Goal: Information Seeking & Learning: Learn about a topic

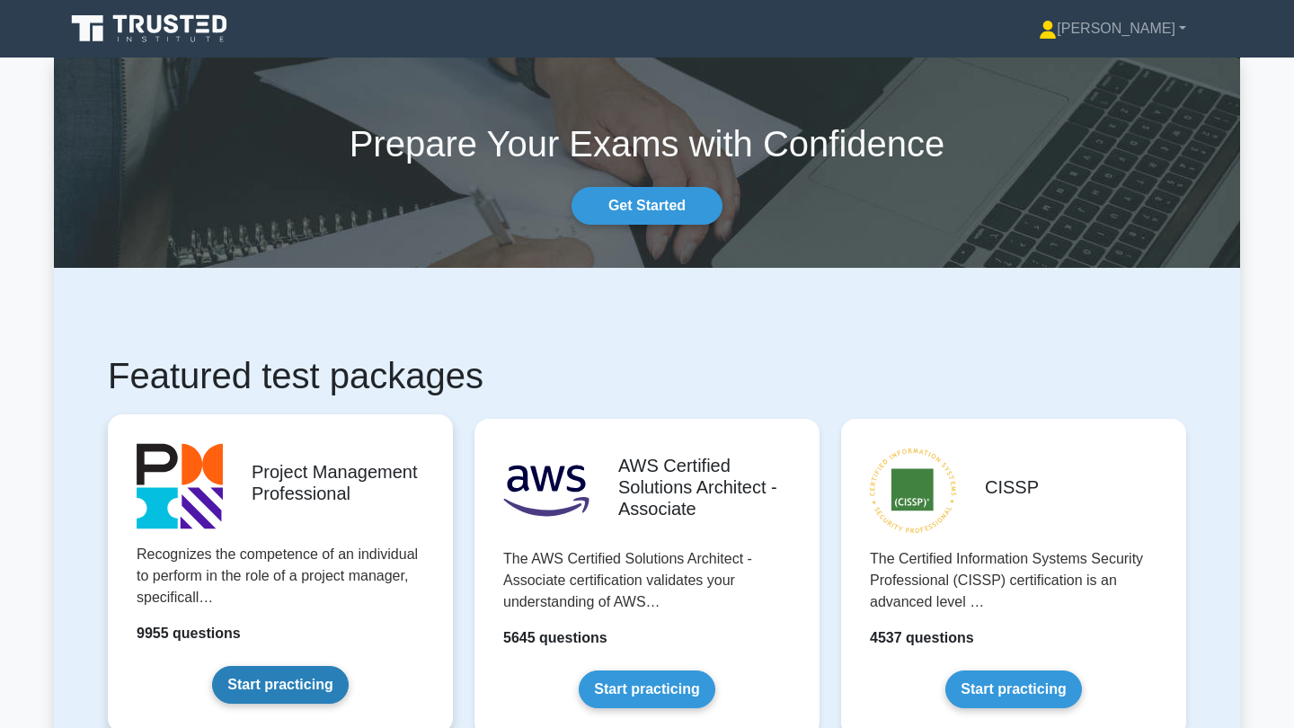
click at [311, 678] on link "Start practicing" at bounding box center [280, 685] width 136 height 38
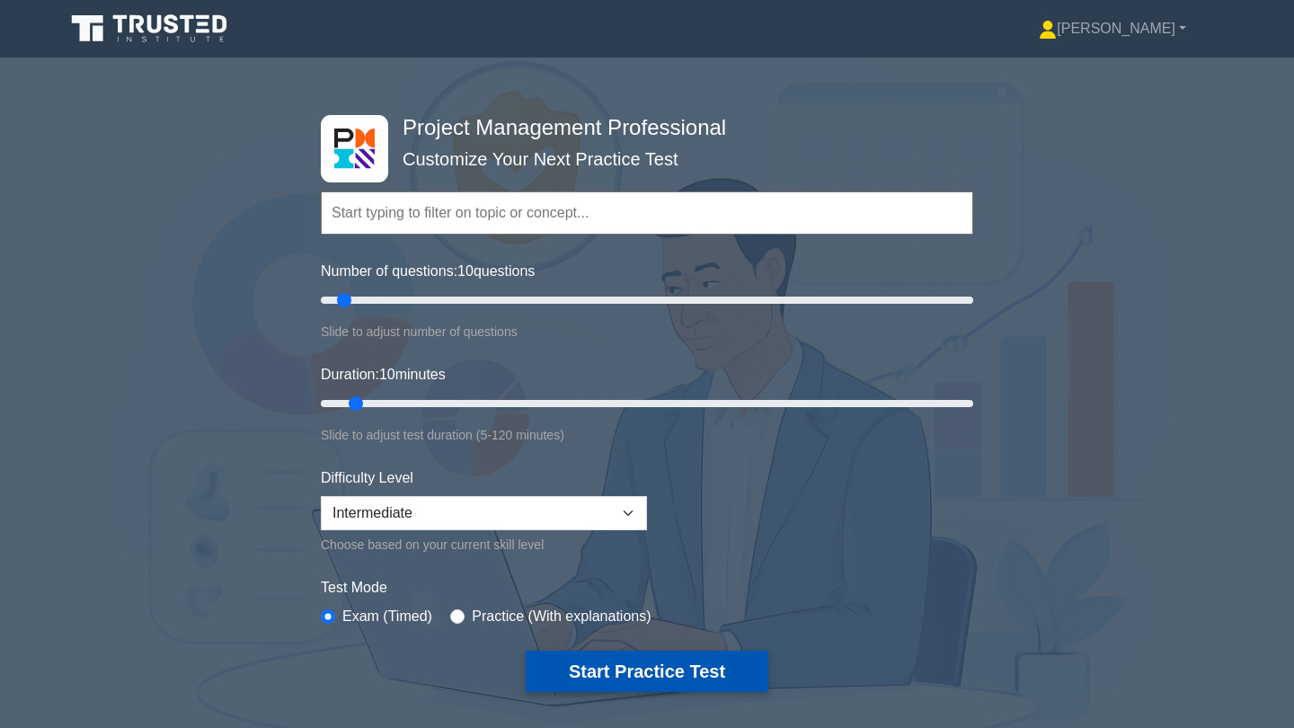
click at [634, 661] on button "Start Practice Test" at bounding box center [647, 671] width 243 height 41
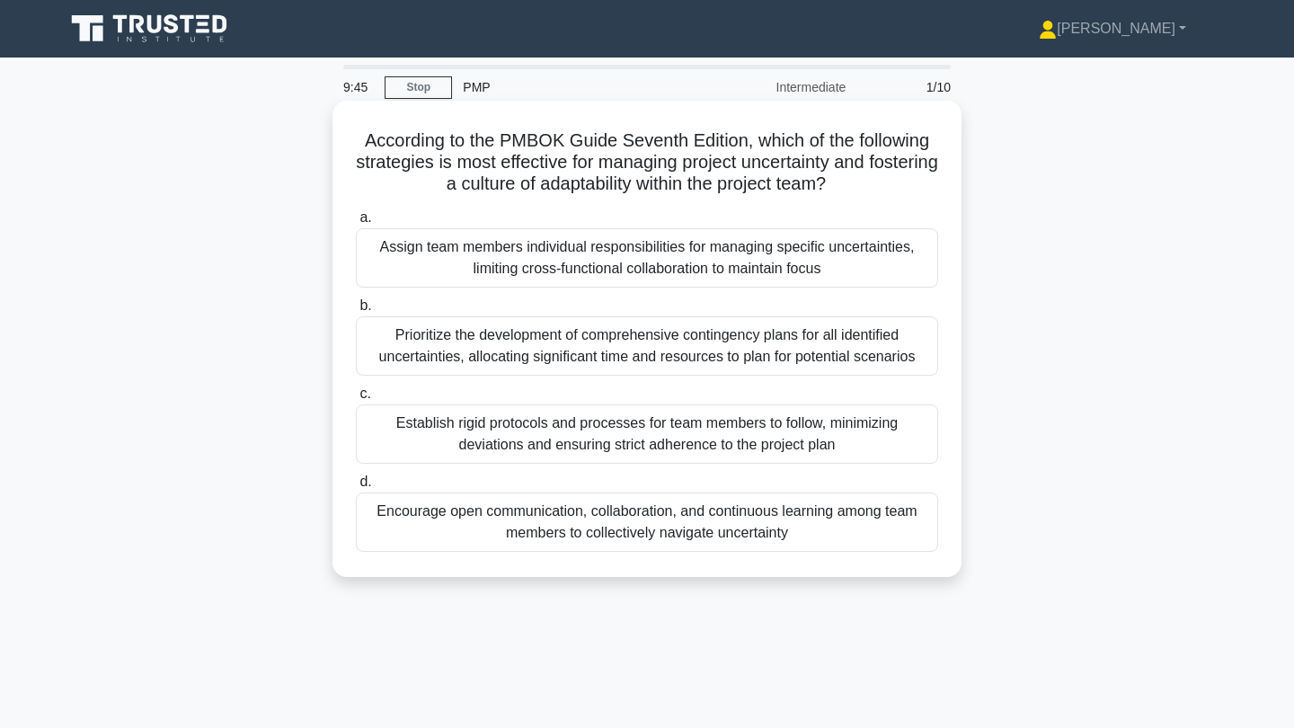
click at [836, 528] on div "Encourage open communication, collaboration, and continuous learning among team…" at bounding box center [647, 521] width 582 height 59
click at [356, 488] on input "d. Encourage open communication, collaboration, and continuous learning among t…" at bounding box center [356, 482] width 0 height 12
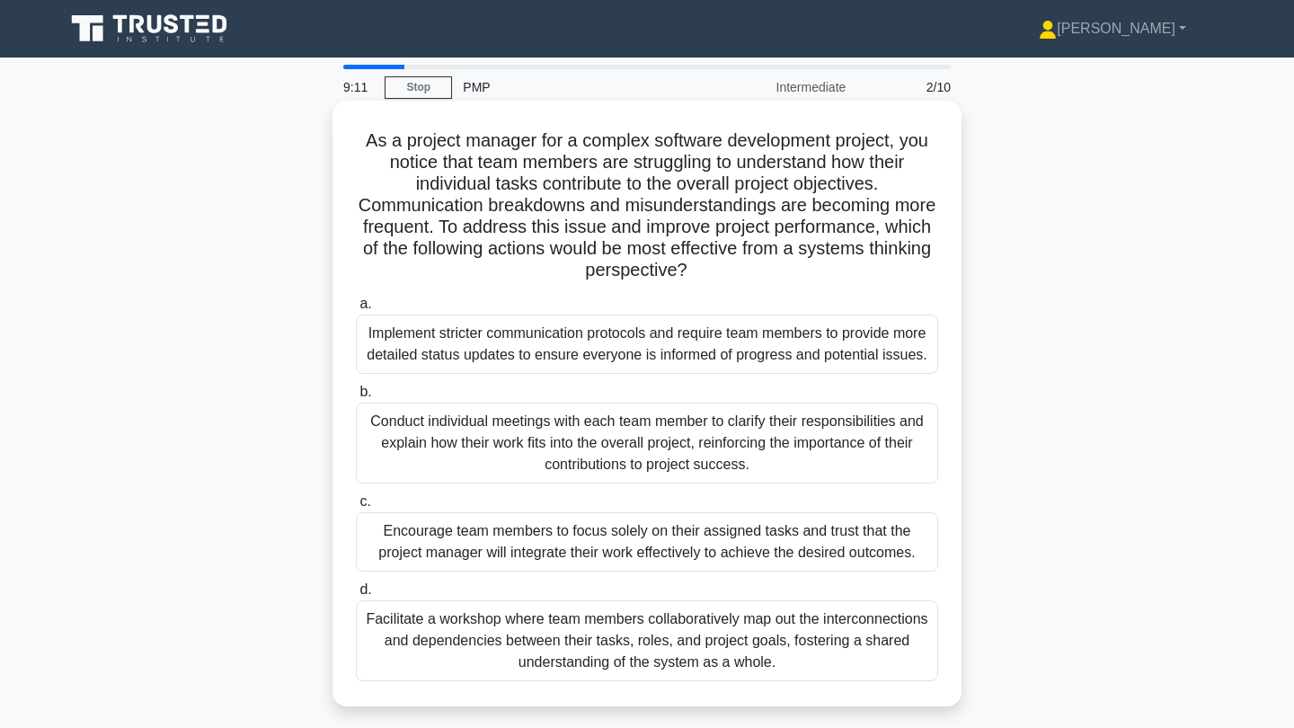
click at [823, 647] on div "Facilitate a workshop where team members collaboratively map out the interconne…" at bounding box center [647, 640] width 582 height 81
click at [356, 596] on input "d. Facilitate a workshop where team members collaboratively map out the interco…" at bounding box center [356, 590] width 0 height 12
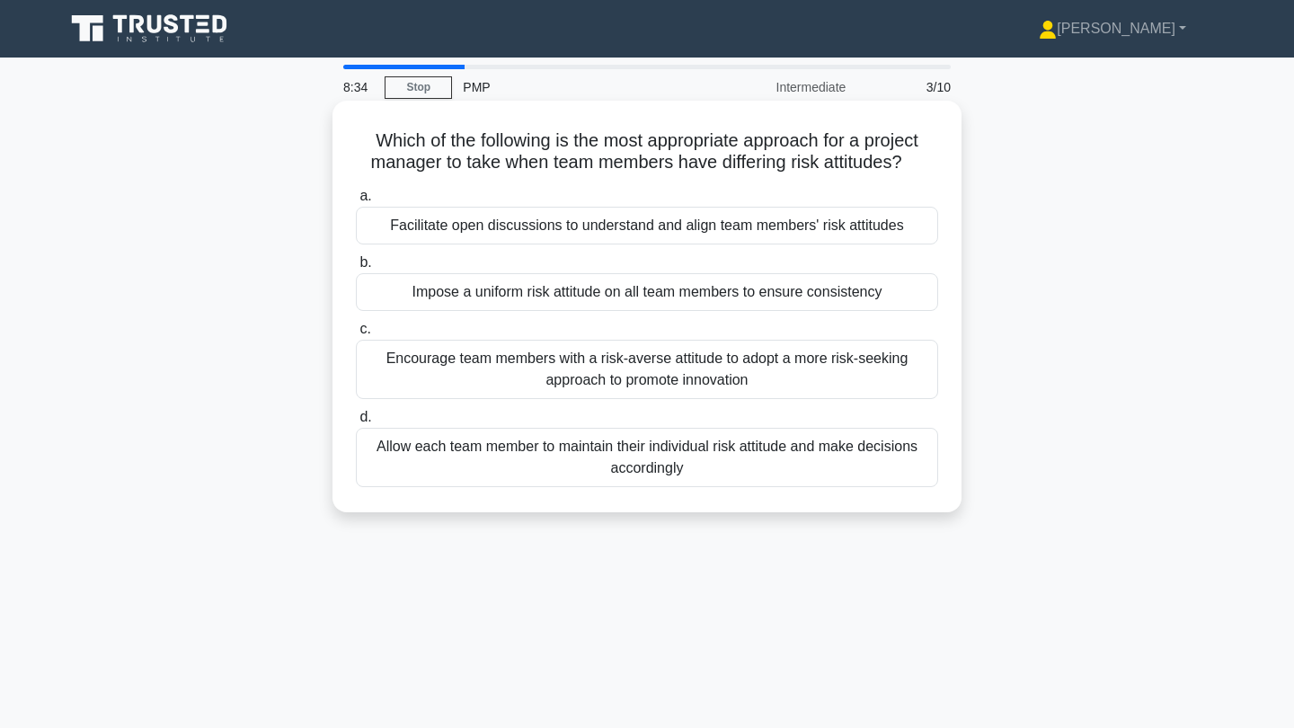
click at [794, 233] on div "Facilitate open discussions to understand and align team members' risk attitudes" at bounding box center [647, 226] width 582 height 38
click at [356, 202] on input "a. Facilitate open discussions to understand and align team members' risk attit…" at bounding box center [356, 196] width 0 height 12
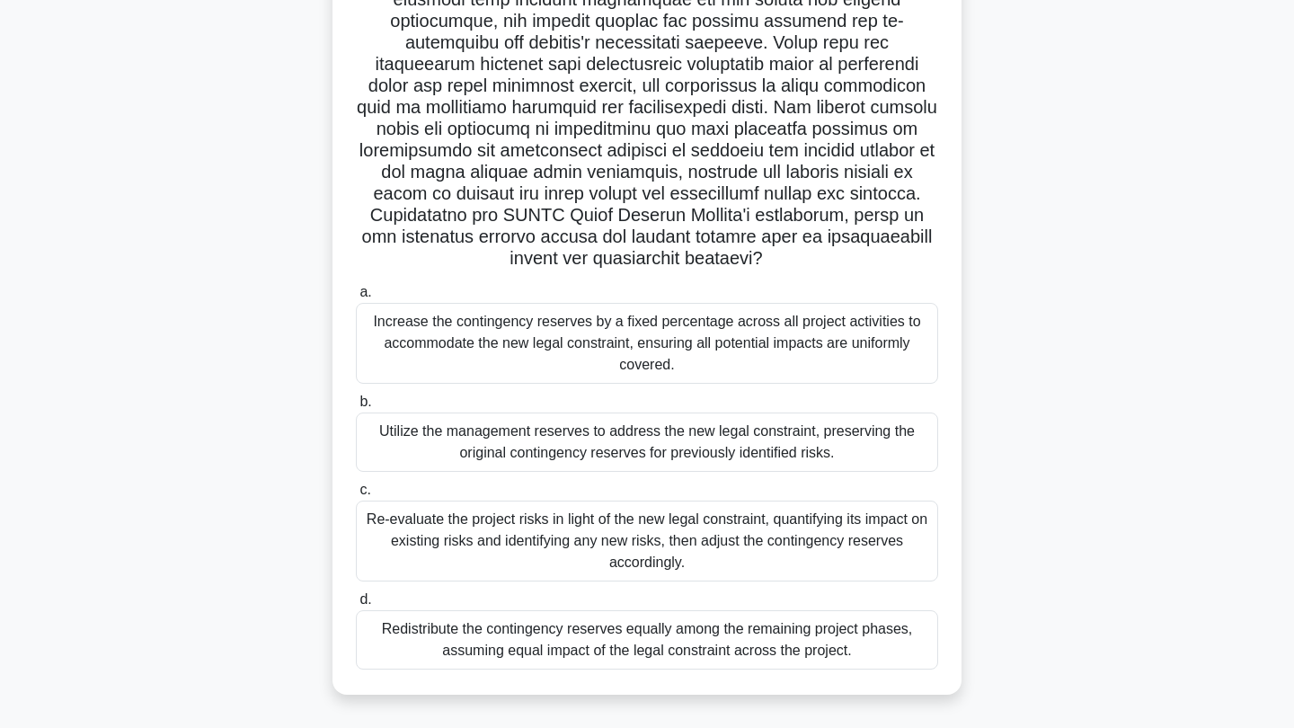
scroll to position [293, 0]
click at [785, 545] on div "Re-evaluate the project risks in light of the new legal constraint, quantifying…" at bounding box center [647, 540] width 582 height 81
click at [356, 496] on input "c. Re-evaluate the project risks in light of the new legal constraint, quantify…" at bounding box center [356, 490] width 0 height 12
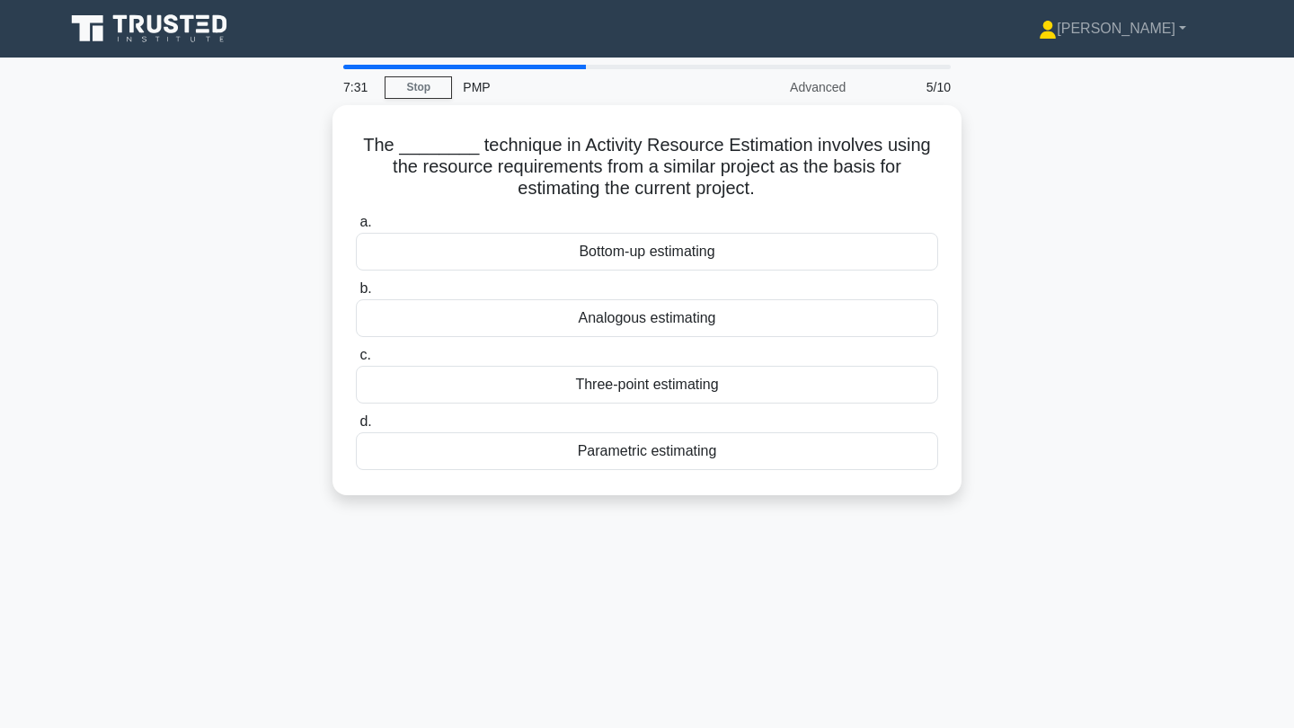
scroll to position [1, 0]
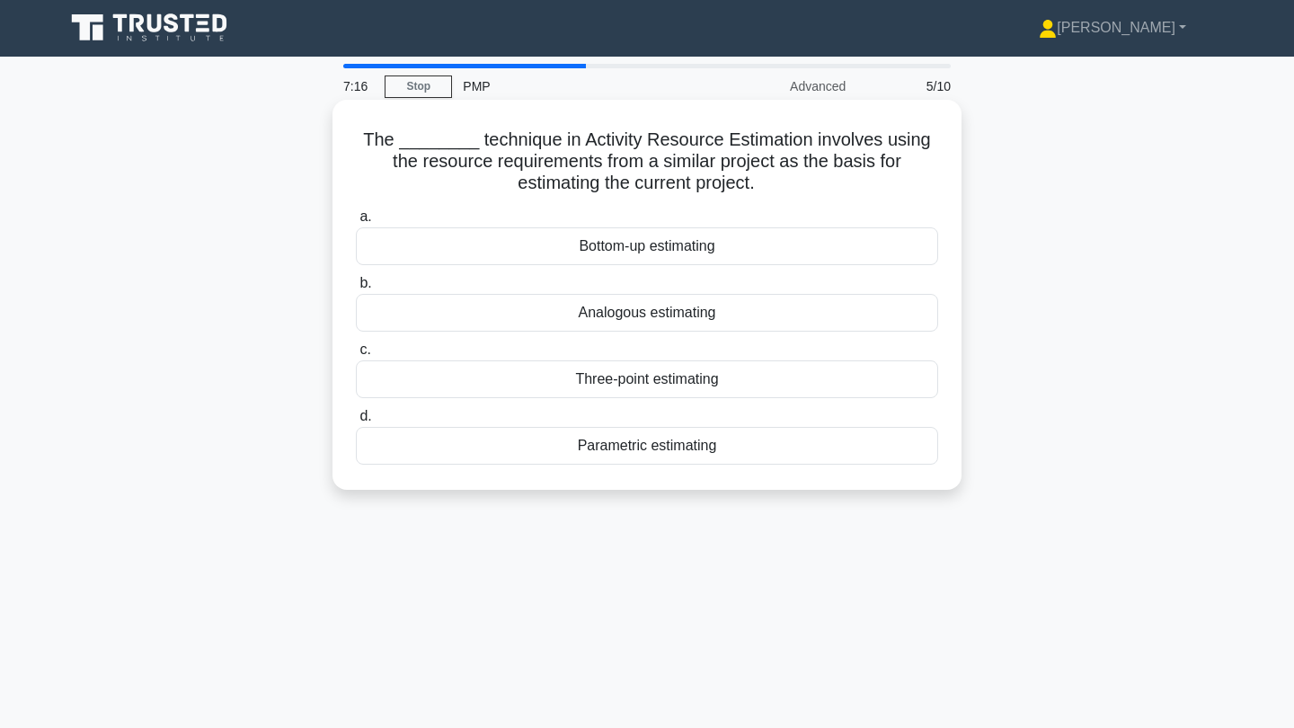
click at [765, 308] on div "Analogous estimating" at bounding box center [647, 313] width 582 height 38
click at [356, 289] on input "b. Analogous estimating" at bounding box center [356, 284] width 0 height 12
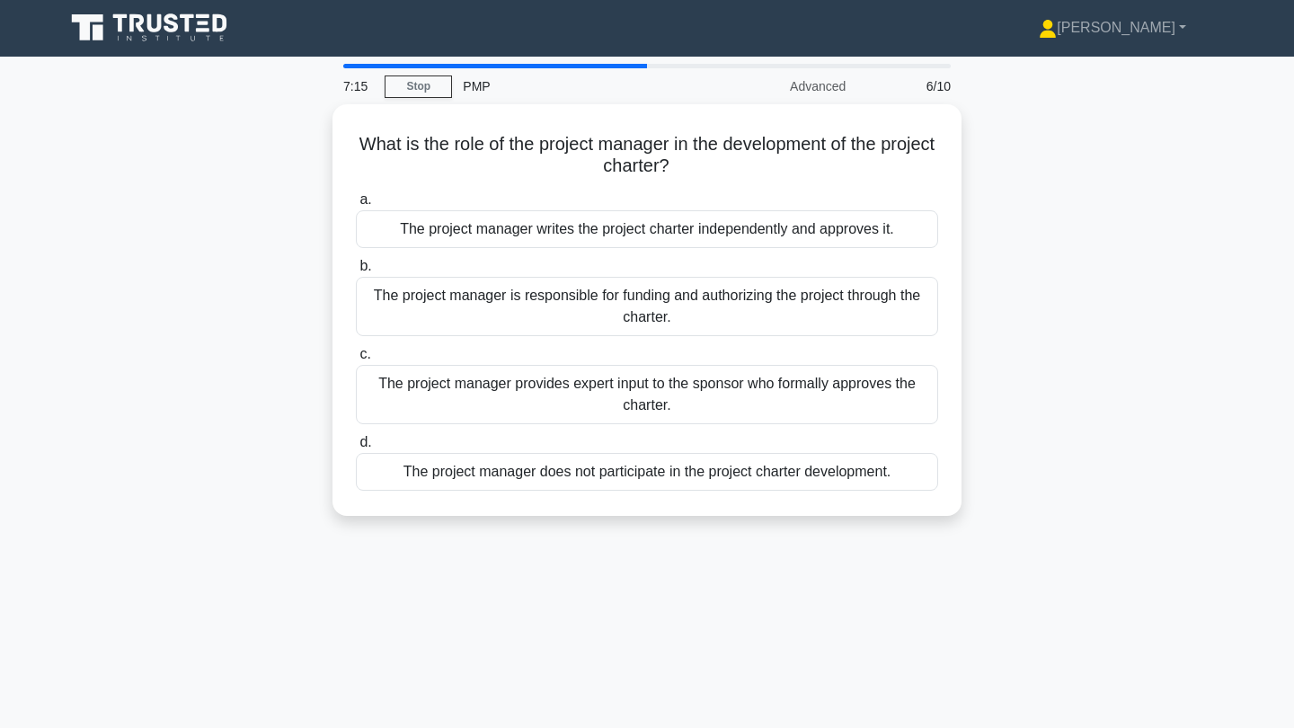
scroll to position [0, 0]
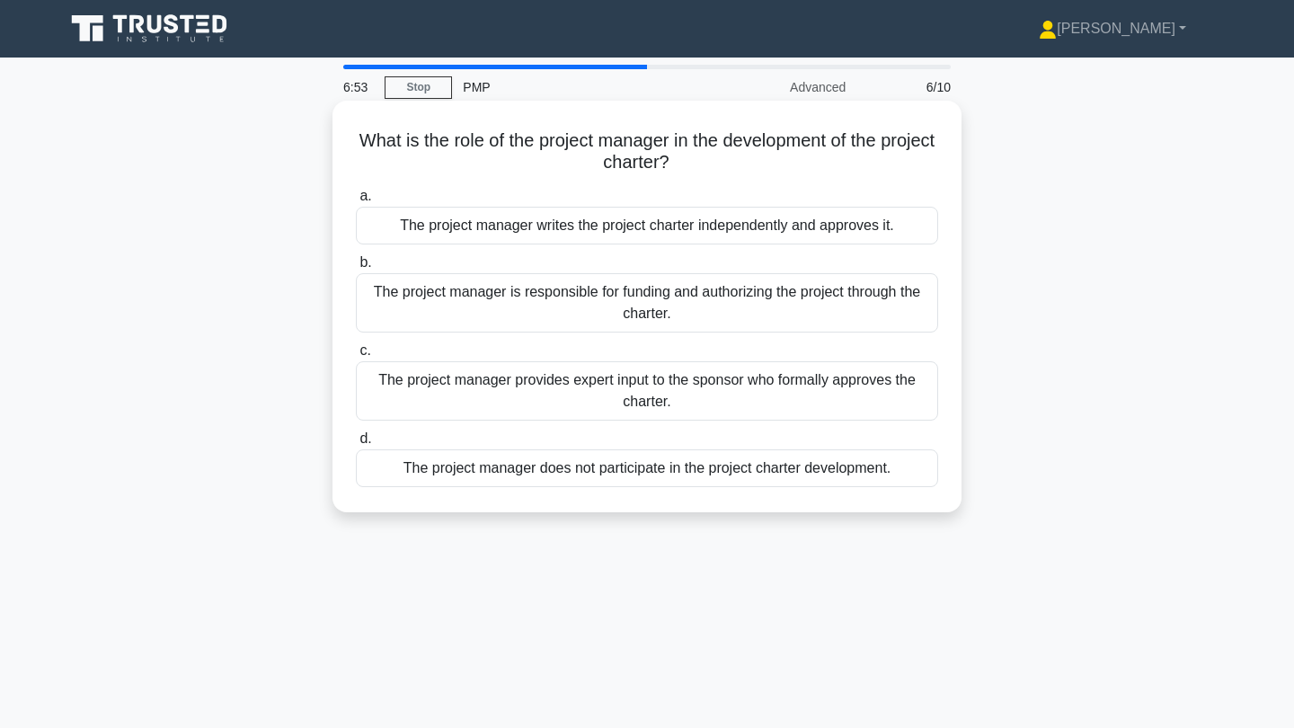
click at [798, 382] on div "The project manager provides expert input to the sponsor who formally approves …" at bounding box center [647, 390] width 582 height 59
click at [356, 357] on input "c. The project manager provides expert input to the sponsor who formally approv…" at bounding box center [356, 351] width 0 height 12
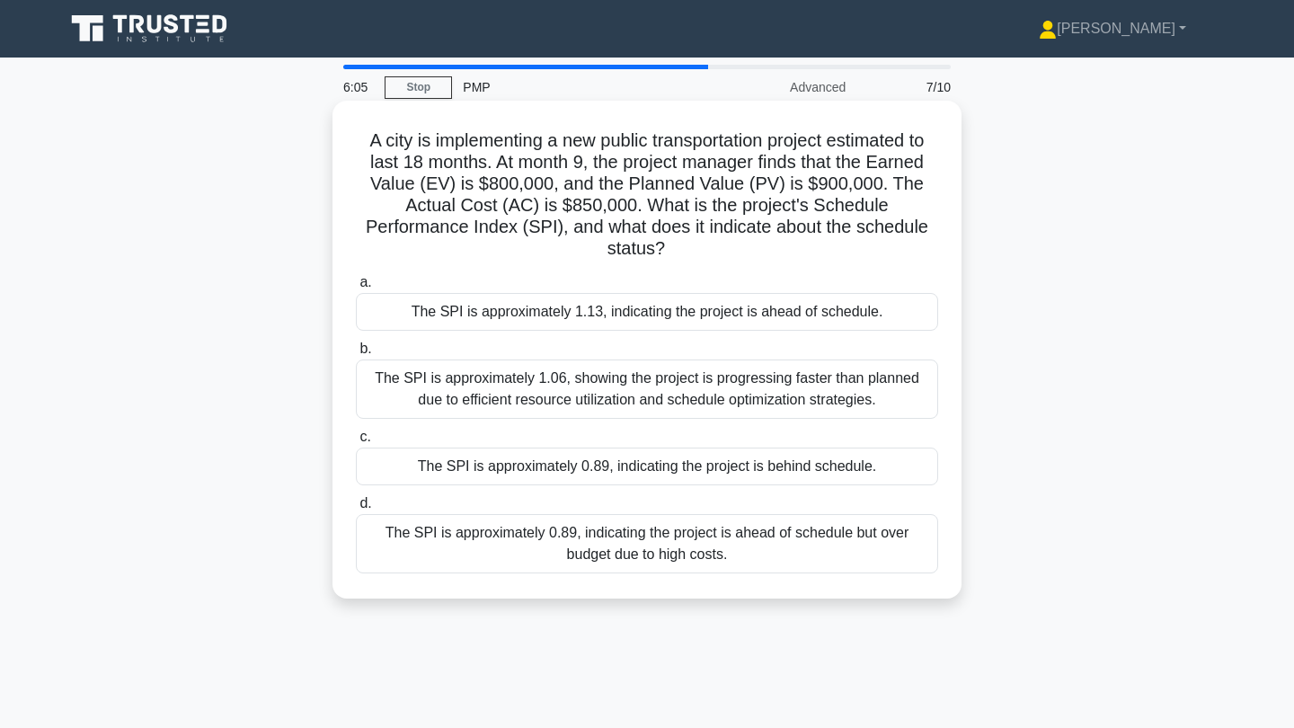
click at [774, 293] on div "The SPI is approximately 1.13, indicating the project is ahead of schedule." at bounding box center [647, 312] width 582 height 38
click at [356, 288] on input "a. The SPI is approximately 1.13, indicating the project is ahead of schedule." at bounding box center [356, 283] width 0 height 12
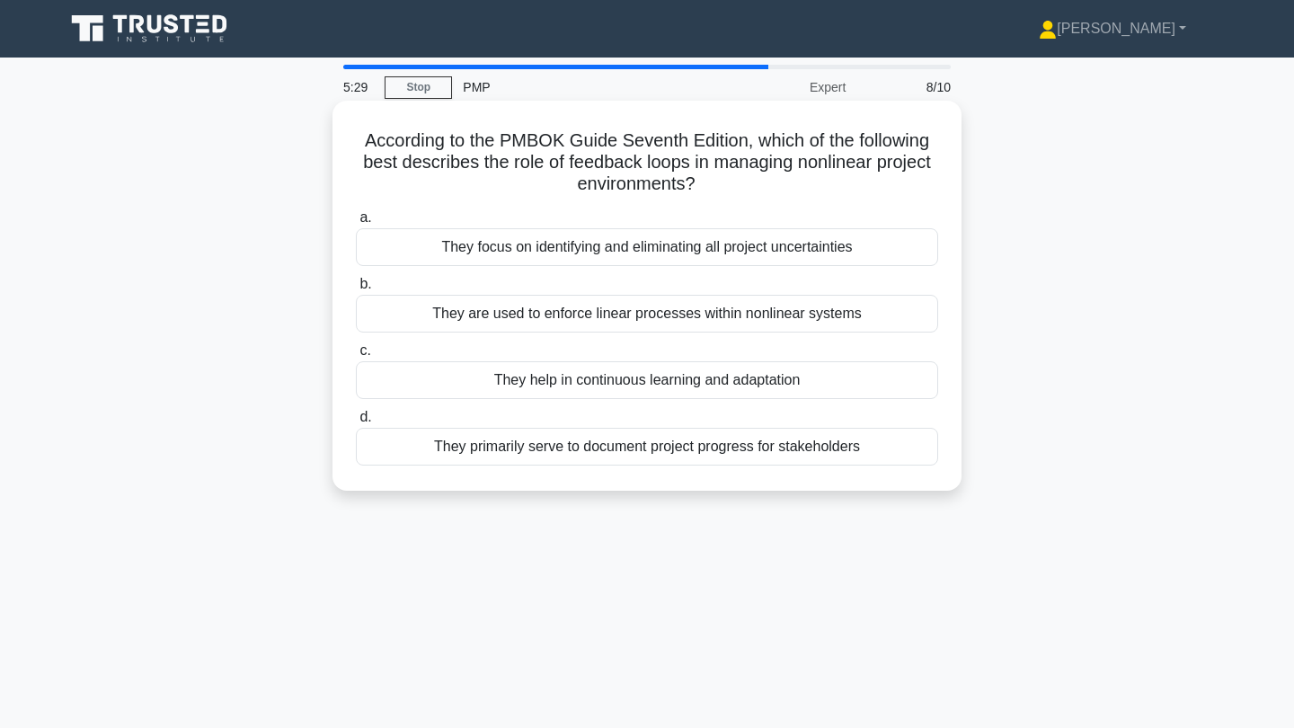
click at [761, 385] on div "They help in continuous learning and adaptation" at bounding box center [647, 380] width 582 height 38
click at [356, 357] on input "c. They help in continuous learning and adaptation" at bounding box center [356, 351] width 0 height 12
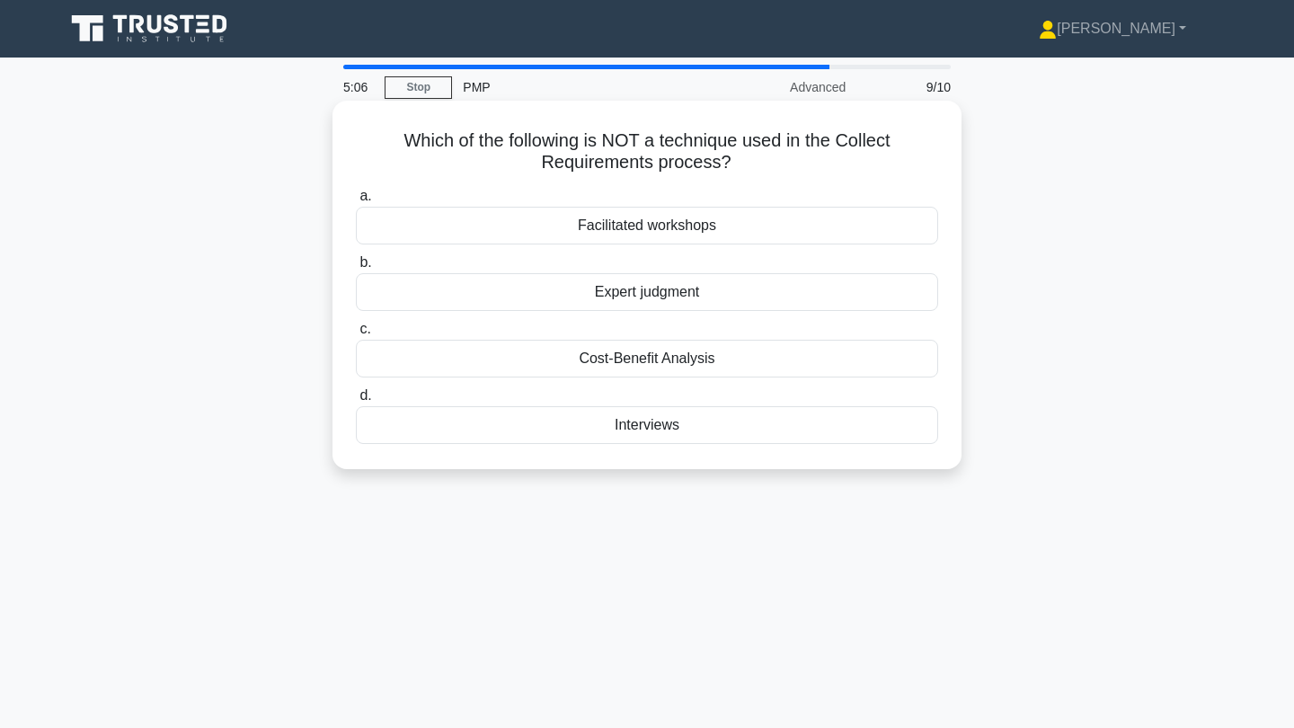
click at [717, 358] on div "Cost-Benefit Analysis" at bounding box center [647, 359] width 582 height 38
click at [356, 335] on input "c. Cost-Benefit Analysis" at bounding box center [356, 329] width 0 height 12
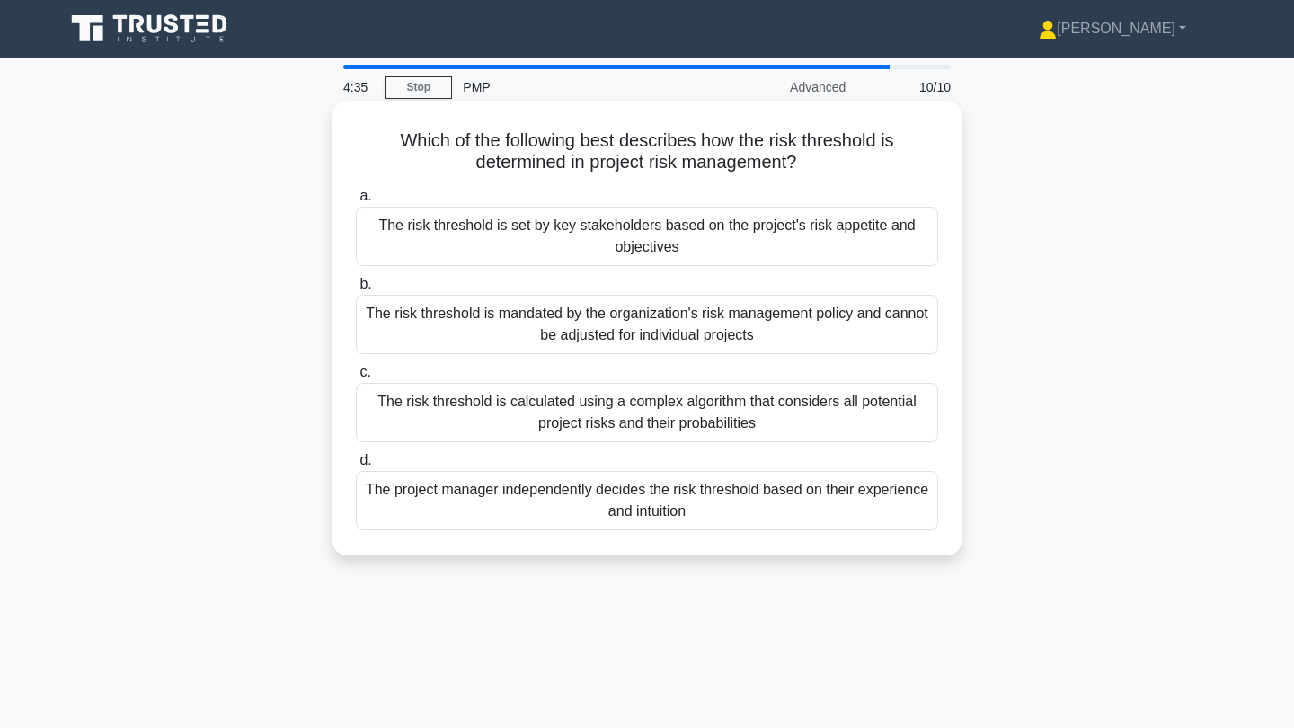
click at [777, 230] on div "The risk threshold is set by key stakeholders based on the project's risk appet…" at bounding box center [647, 236] width 582 height 59
click at [356, 202] on input "a. The risk threshold is set by key stakeholders based on the project's risk ap…" at bounding box center [356, 196] width 0 height 12
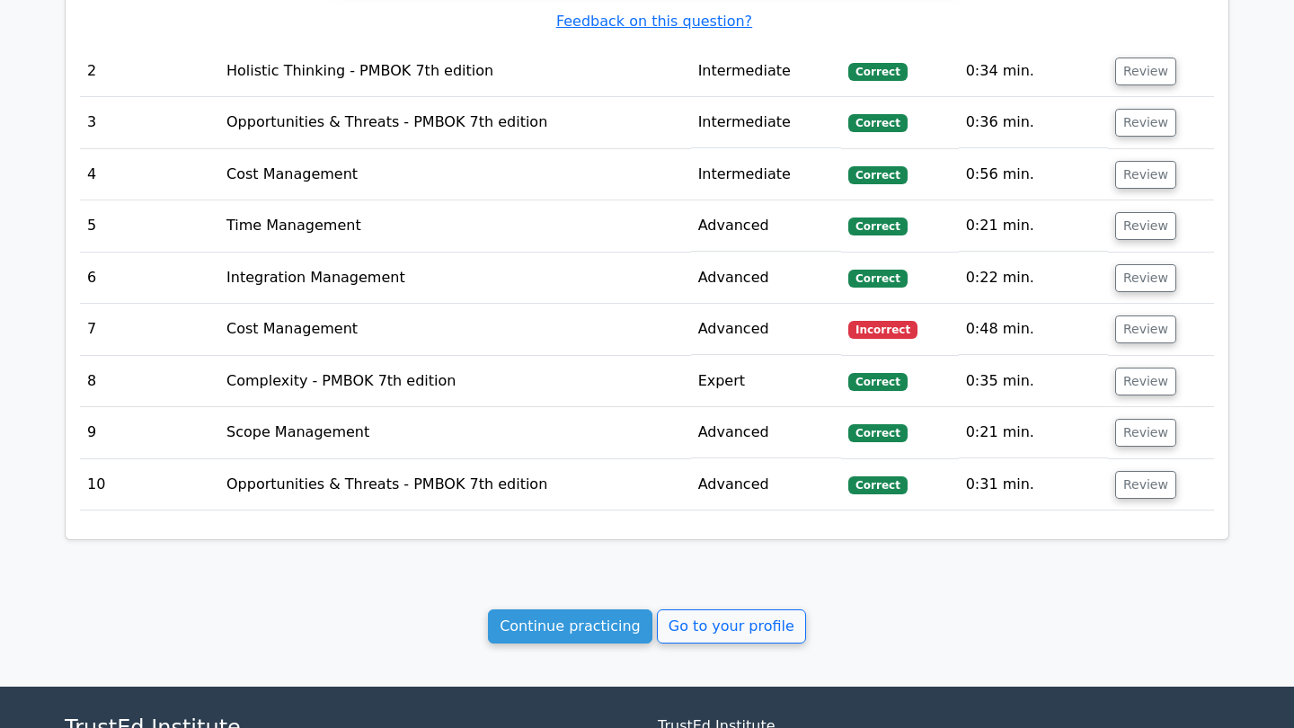
scroll to position [2118, 0]
click at [1129, 314] on button "Review" at bounding box center [1145, 328] width 61 height 28
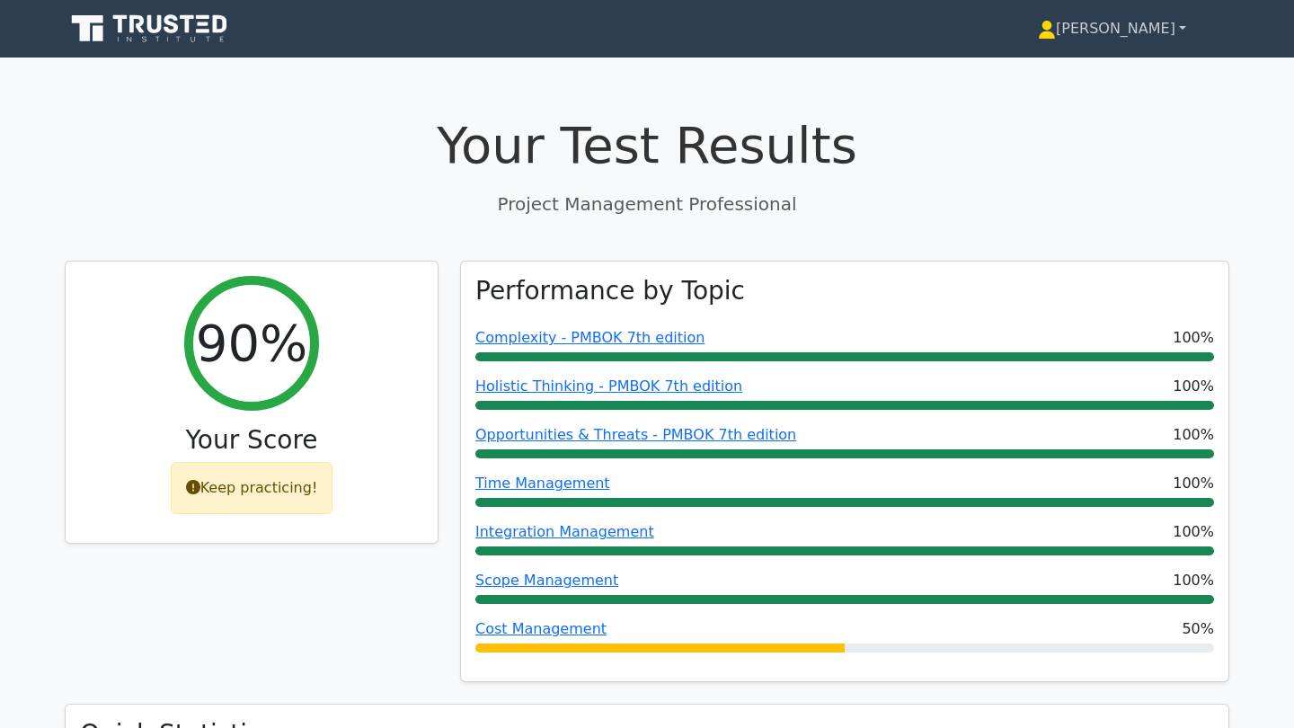
scroll to position [0, 0]
click at [1162, 31] on link "[PERSON_NAME]" at bounding box center [1112, 29] width 235 height 36
click at [1179, 28] on link "[PERSON_NAME]" at bounding box center [1112, 29] width 235 height 36
click at [216, 17] on icon at bounding box center [221, 24] width 14 height 18
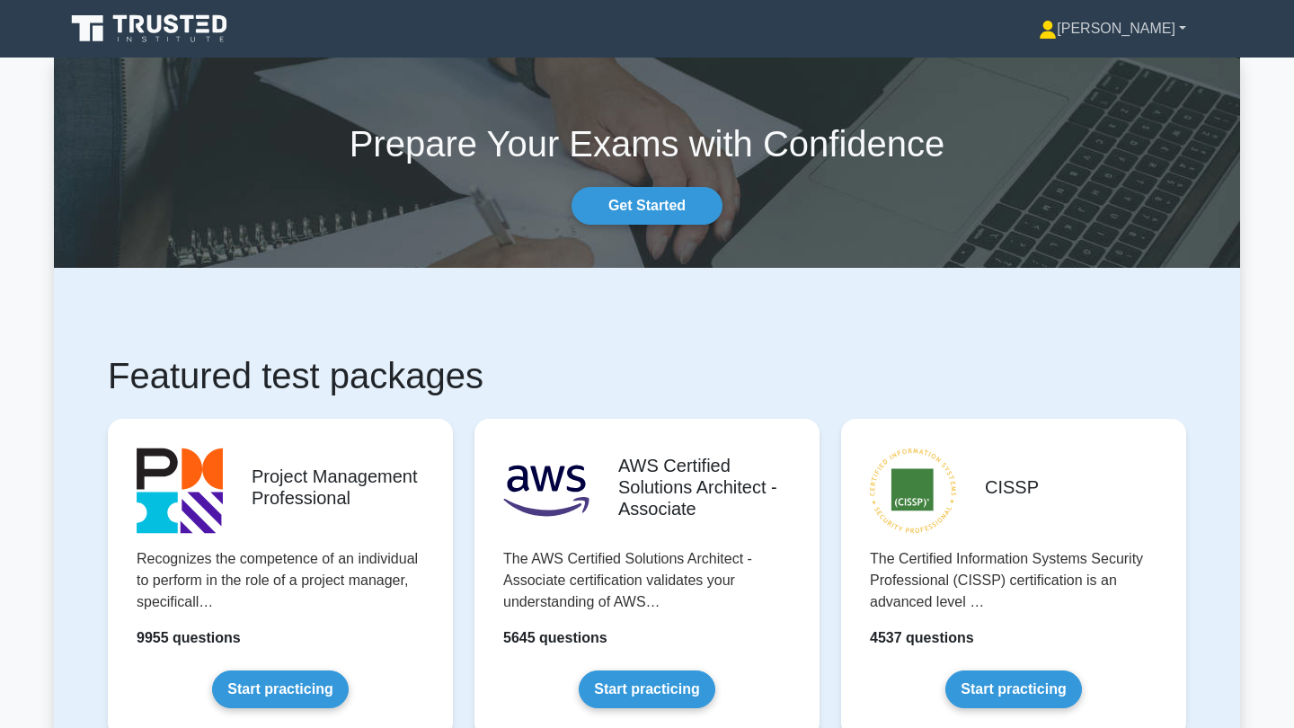
click at [1161, 24] on link "[PERSON_NAME]" at bounding box center [1113, 29] width 234 height 36
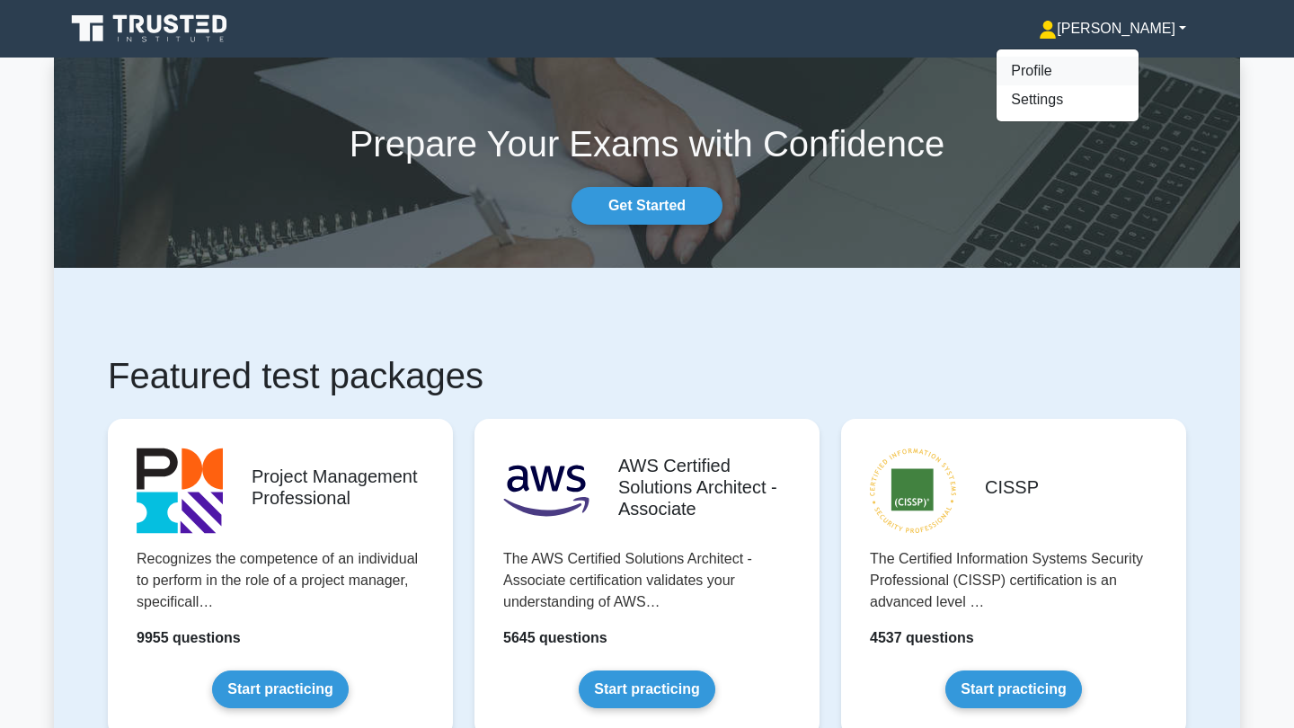
click at [1138, 63] on link "Profile" at bounding box center [1067, 71] width 142 height 29
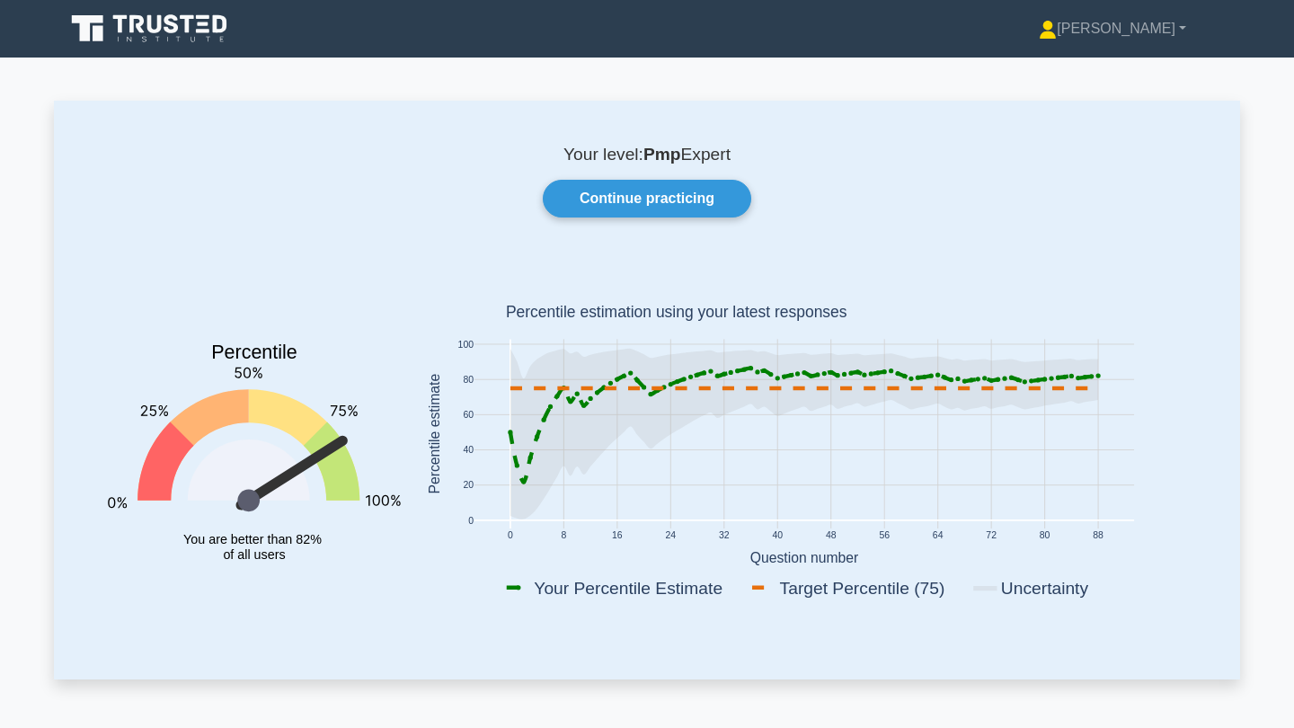
click at [604, 474] on rect at bounding box center [804, 435] width 660 height 190
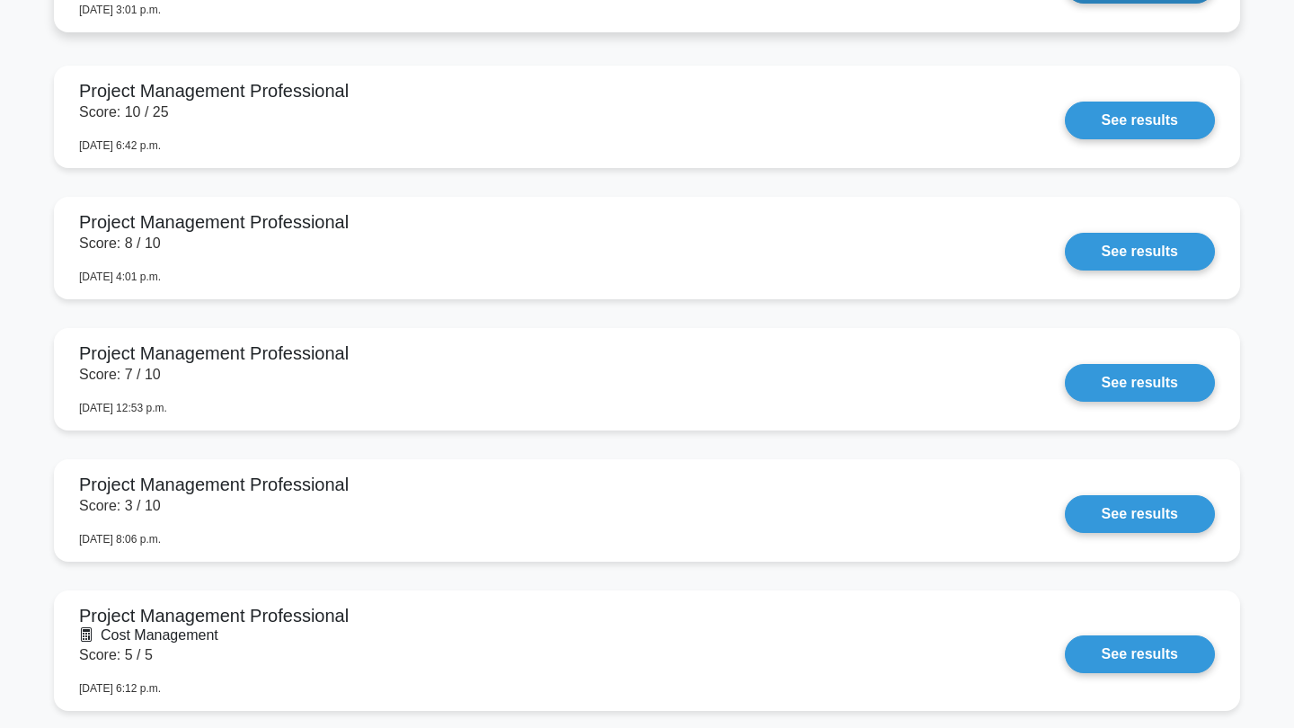
scroll to position [1489, 0]
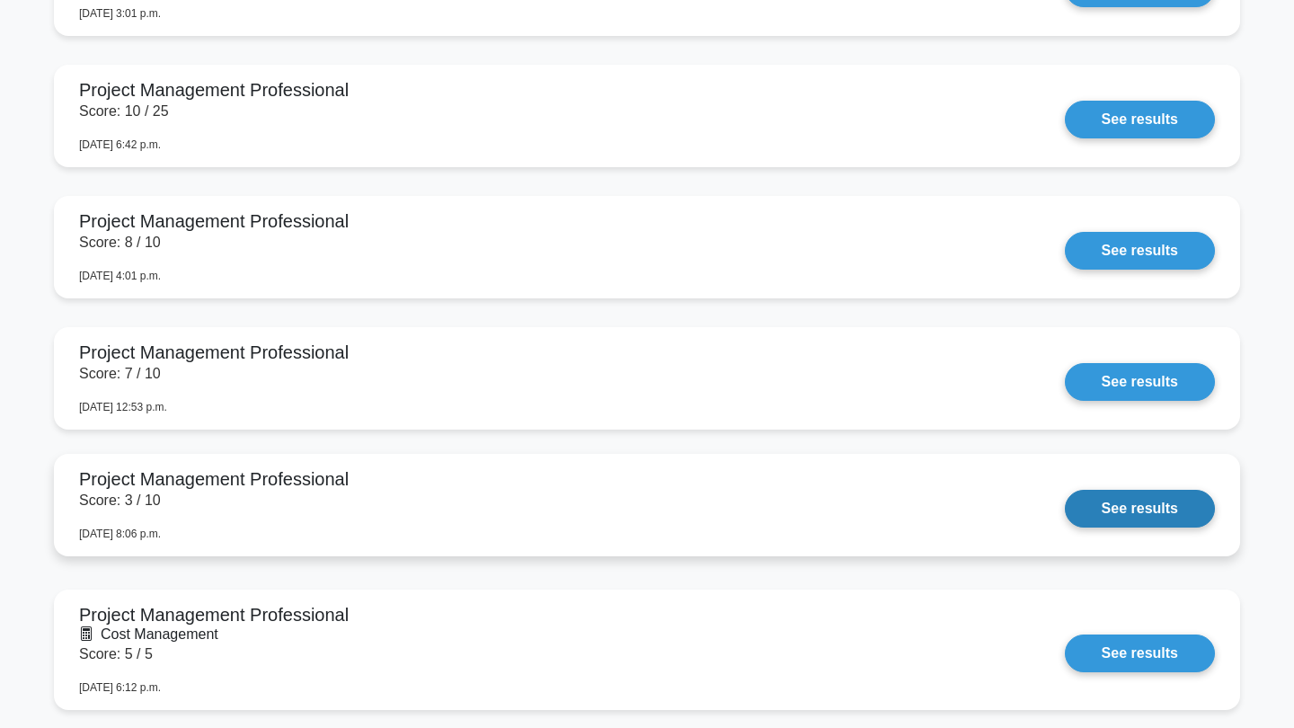
click at [1065, 490] on link "See results" at bounding box center [1140, 509] width 150 height 38
click at [1103, 490] on link "See results" at bounding box center [1140, 509] width 150 height 38
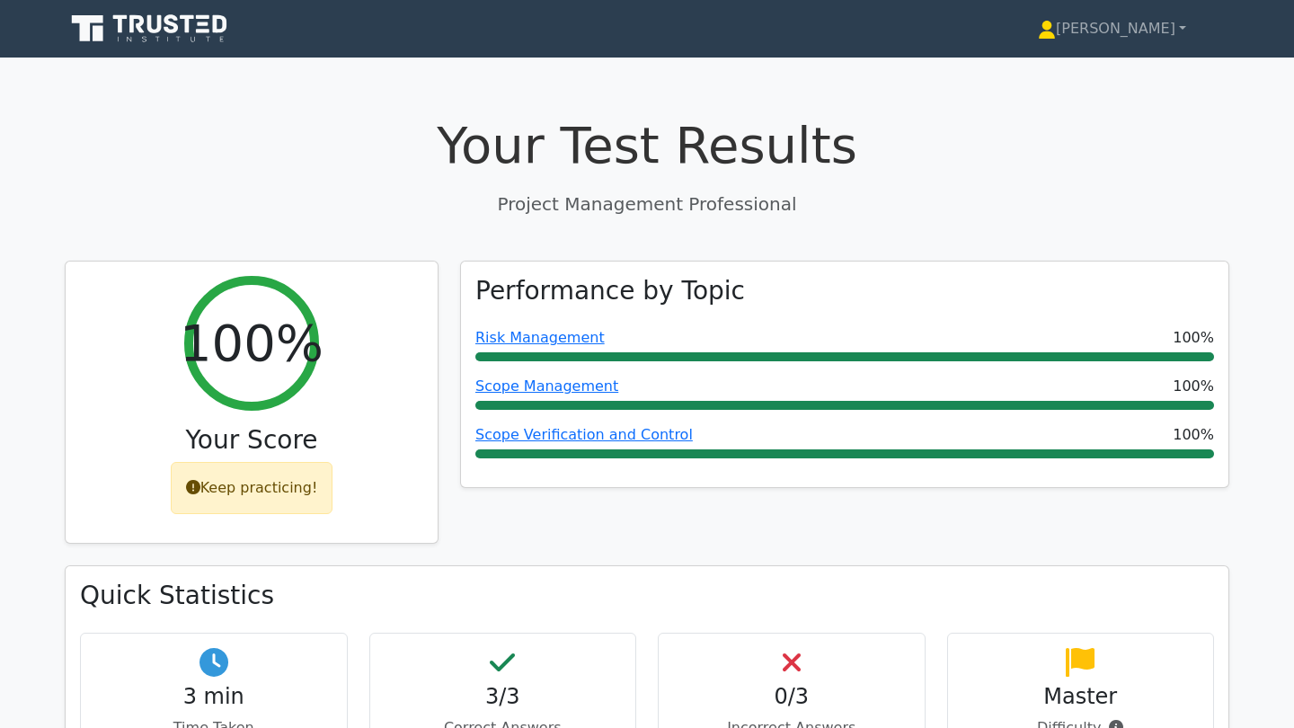
click at [191, 34] on icon at bounding box center [151, 29] width 173 height 34
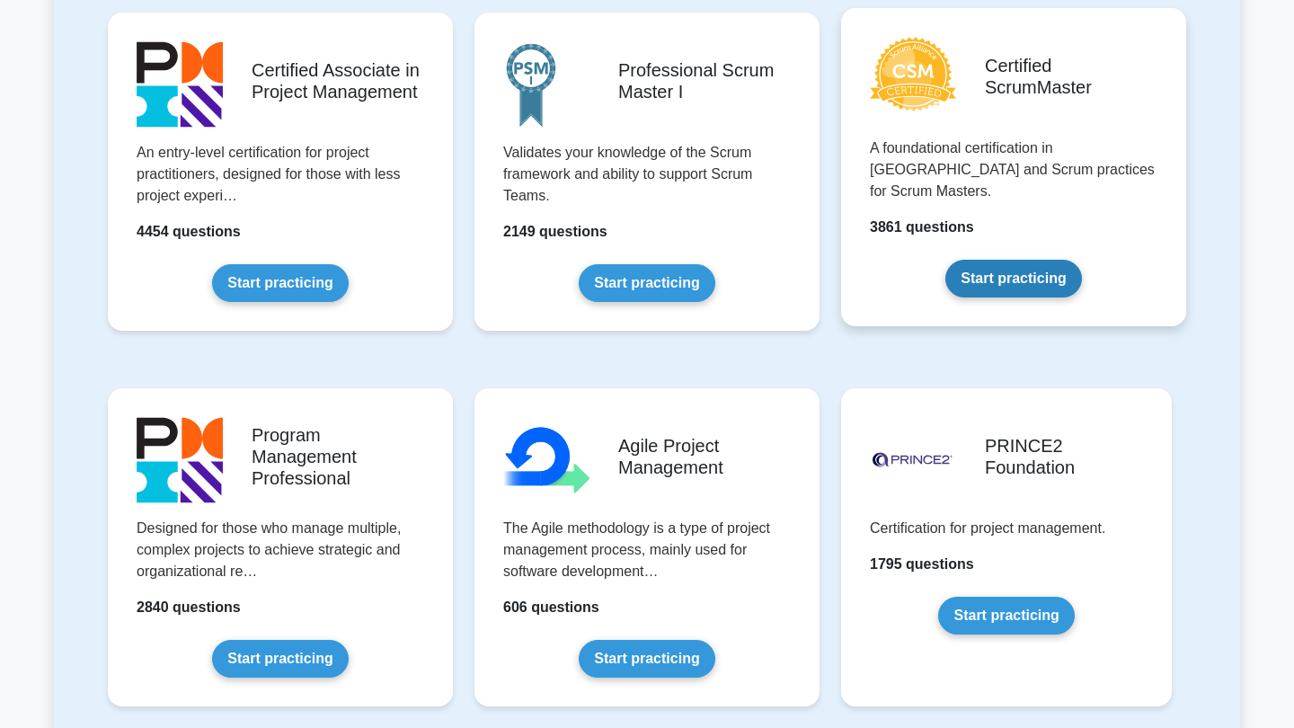
scroll to position [784, 0]
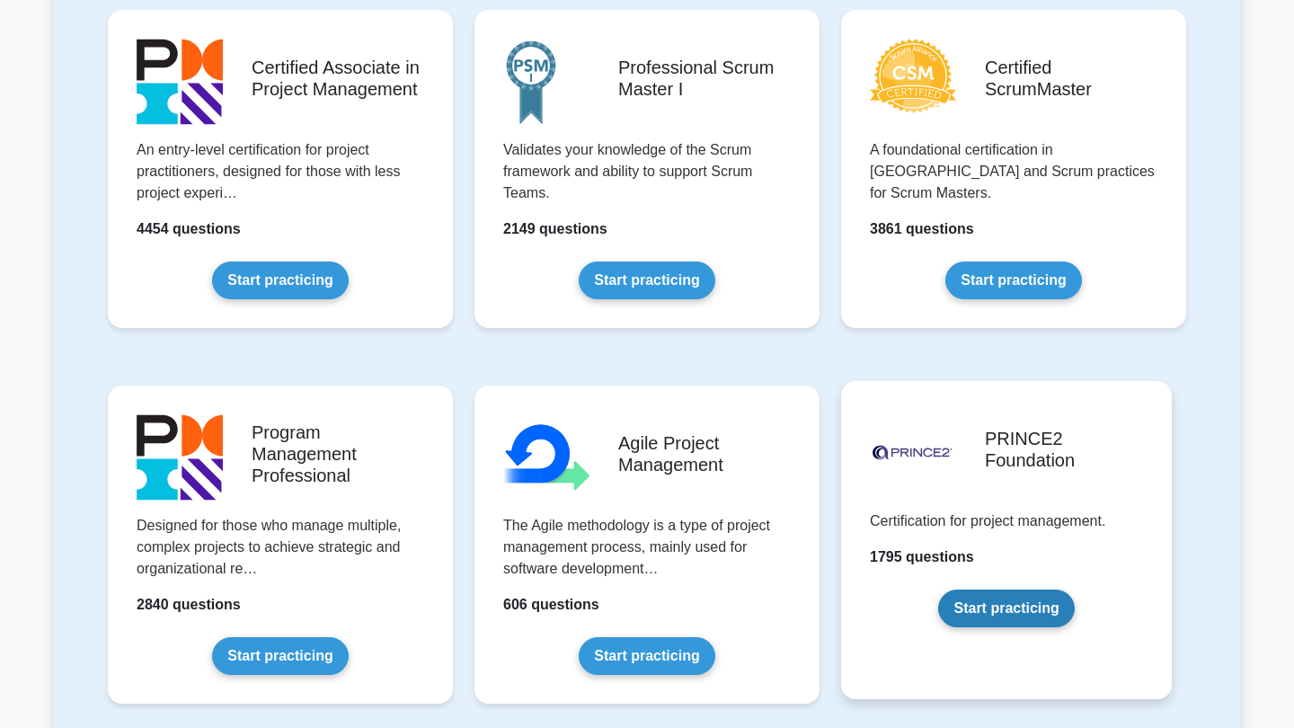
click at [1049, 589] on link "Start practicing" at bounding box center [1006, 608] width 136 height 38
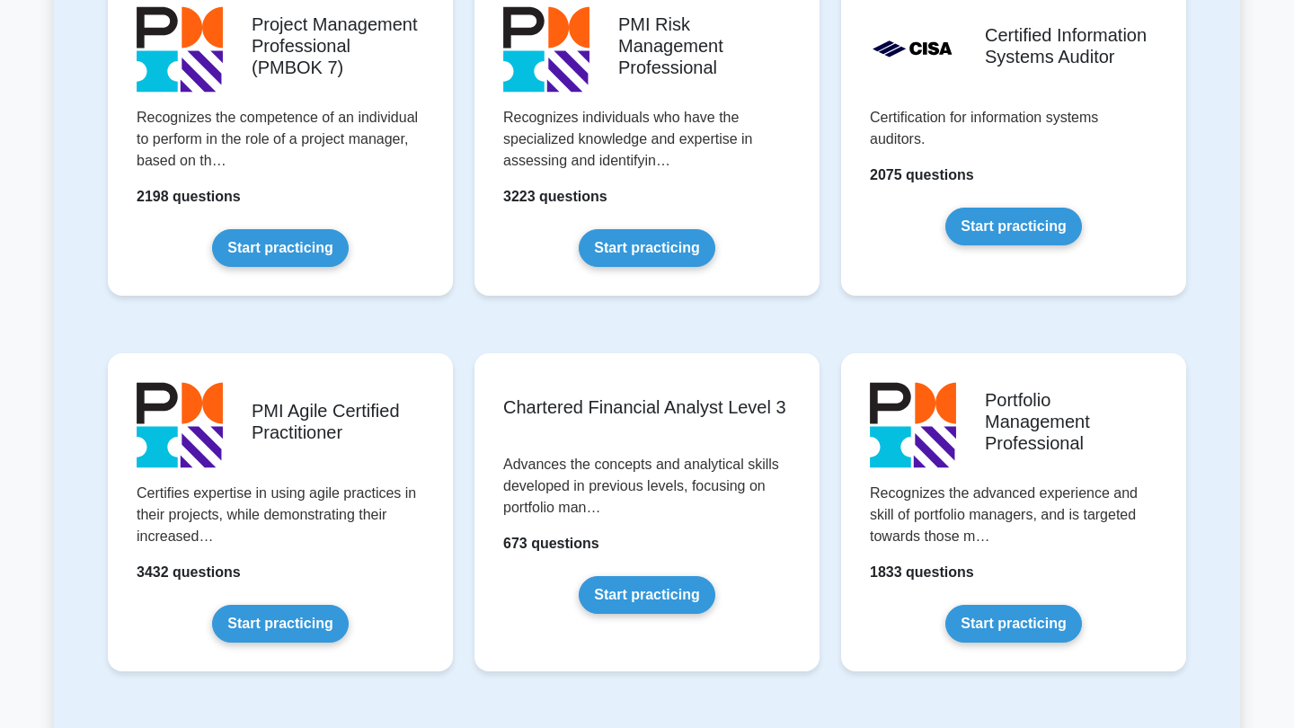
scroll to position [1569, 0]
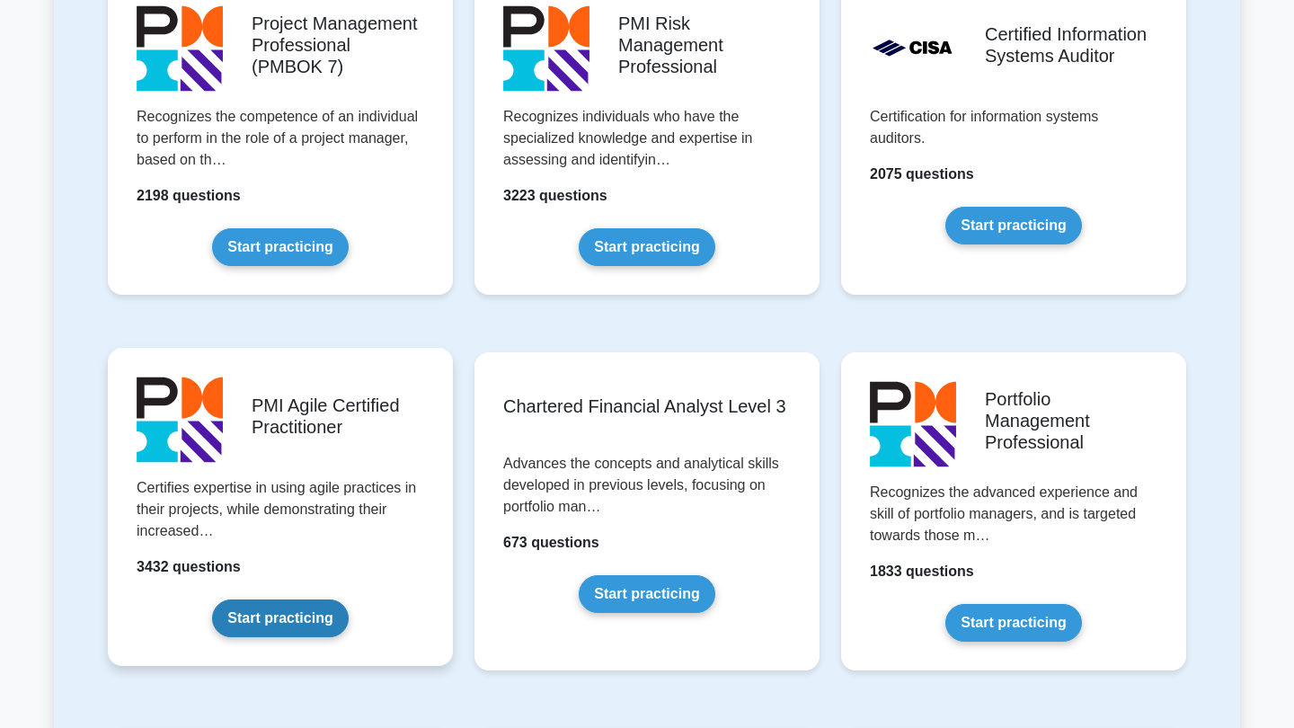
click at [288, 599] on link "Start practicing" at bounding box center [280, 618] width 136 height 38
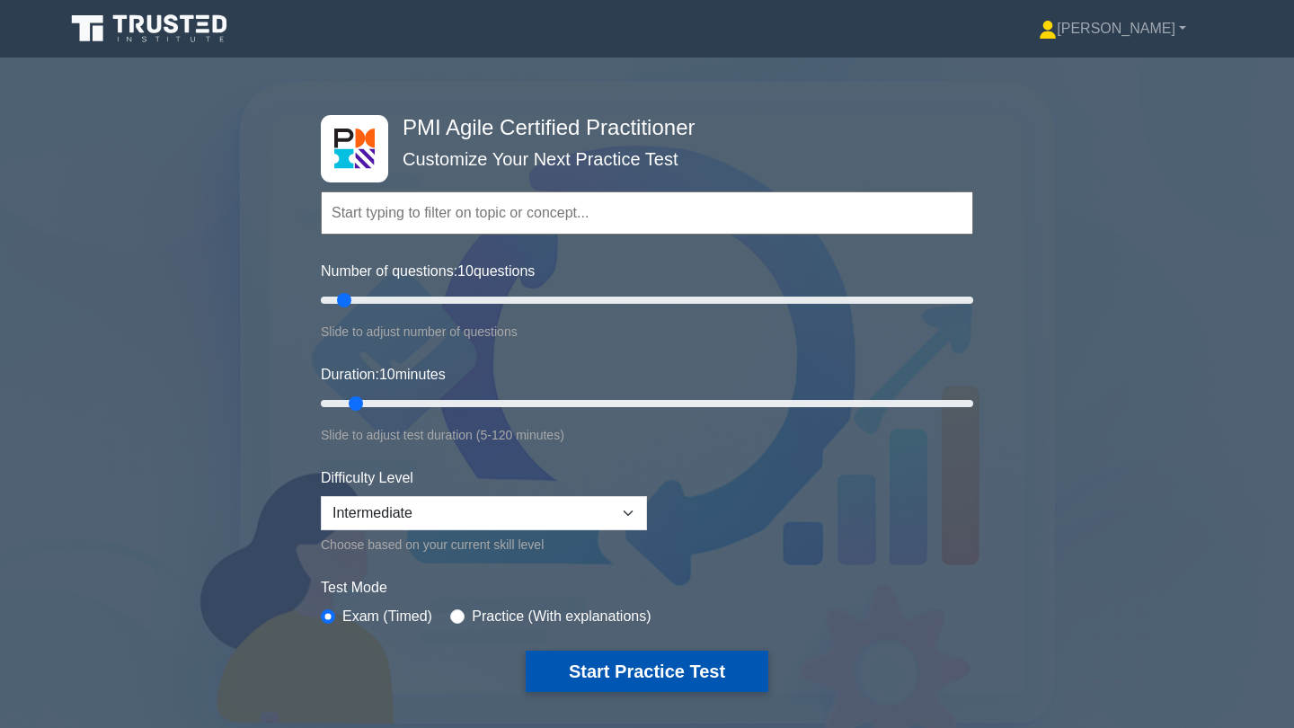
click at [600, 673] on button "Start Practice Test" at bounding box center [647, 671] width 243 height 41
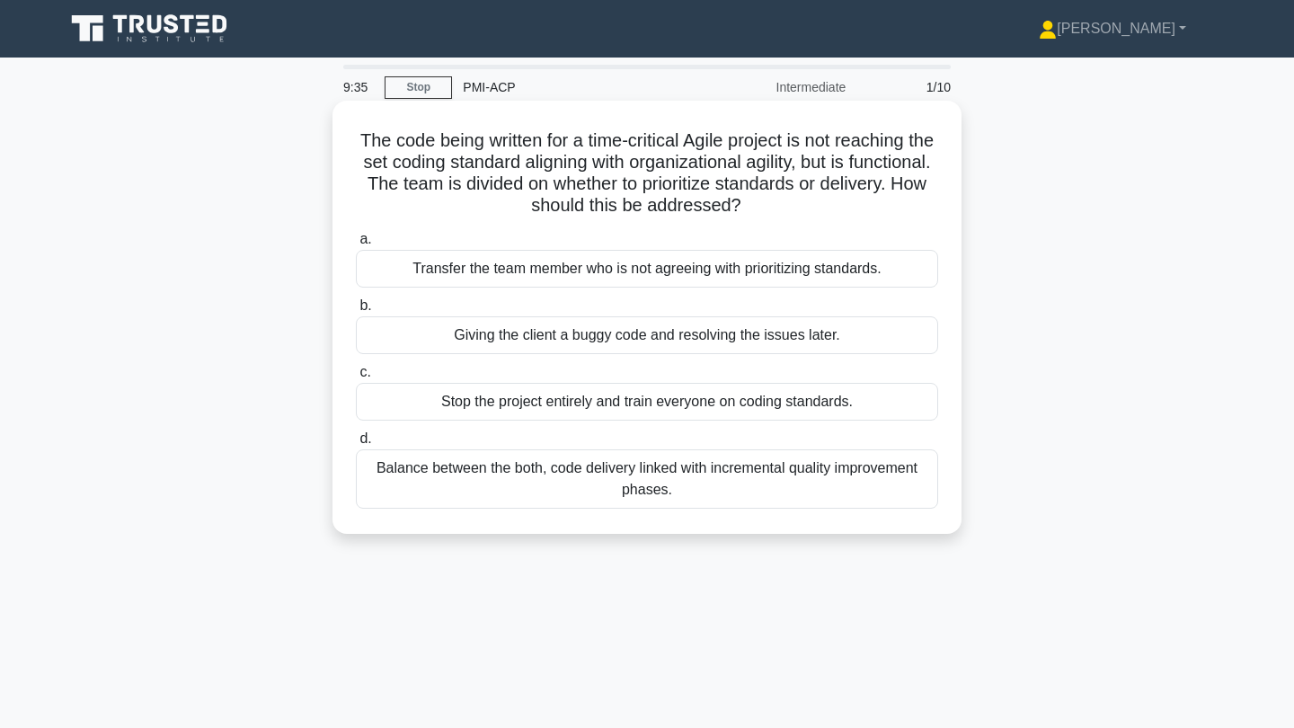
click at [730, 492] on div "Balance between the both, code delivery linked with incremental quality improve…" at bounding box center [647, 478] width 582 height 59
click at [356, 445] on input "d. Balance between the both, code delivery linked with incremental quality impr…" at bounding box center [356, 439] width 0 height 12
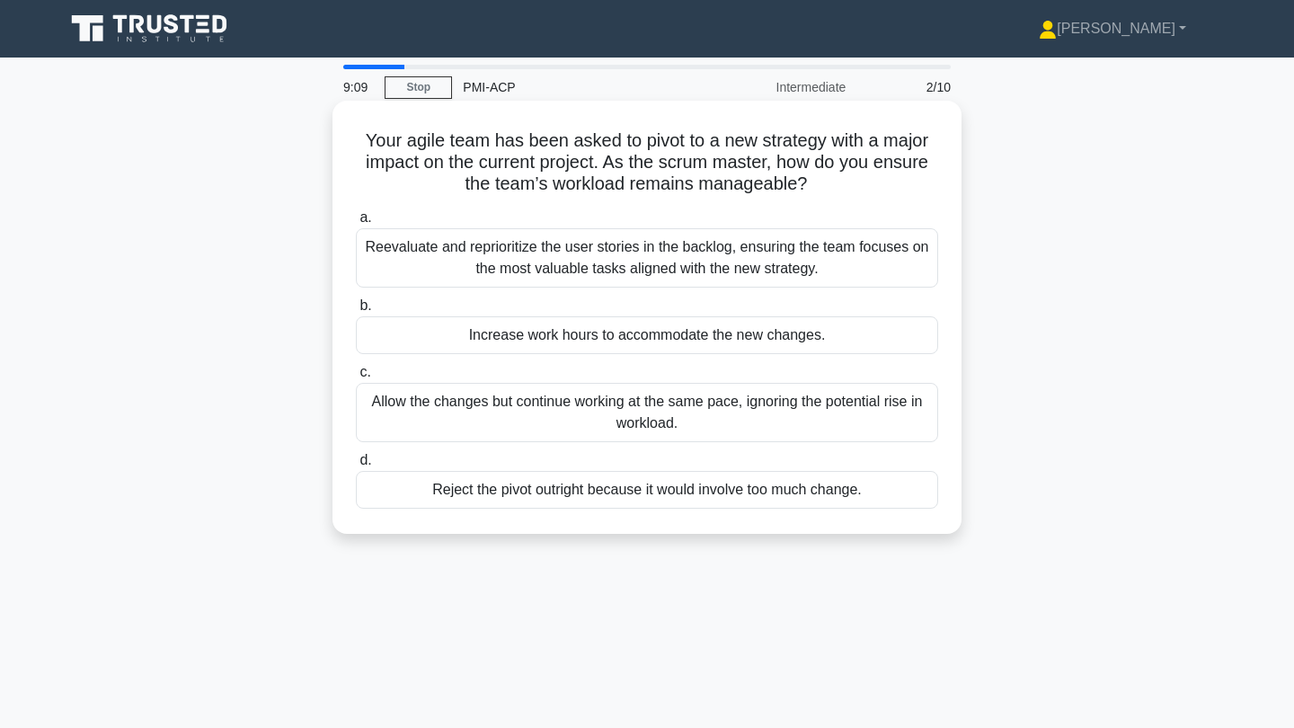
click at [758, 250] on div "Reevaluate and reprioritize the user stories in the backlog, ensuring the team …" at bounding box center [647, 257] width 582 height 59
click at [356, 224] on input "a. Reevaluate and reprioritize the user stories in the backlog, ensuring the te…" at bounding box center [356, 218] width 0 height 12
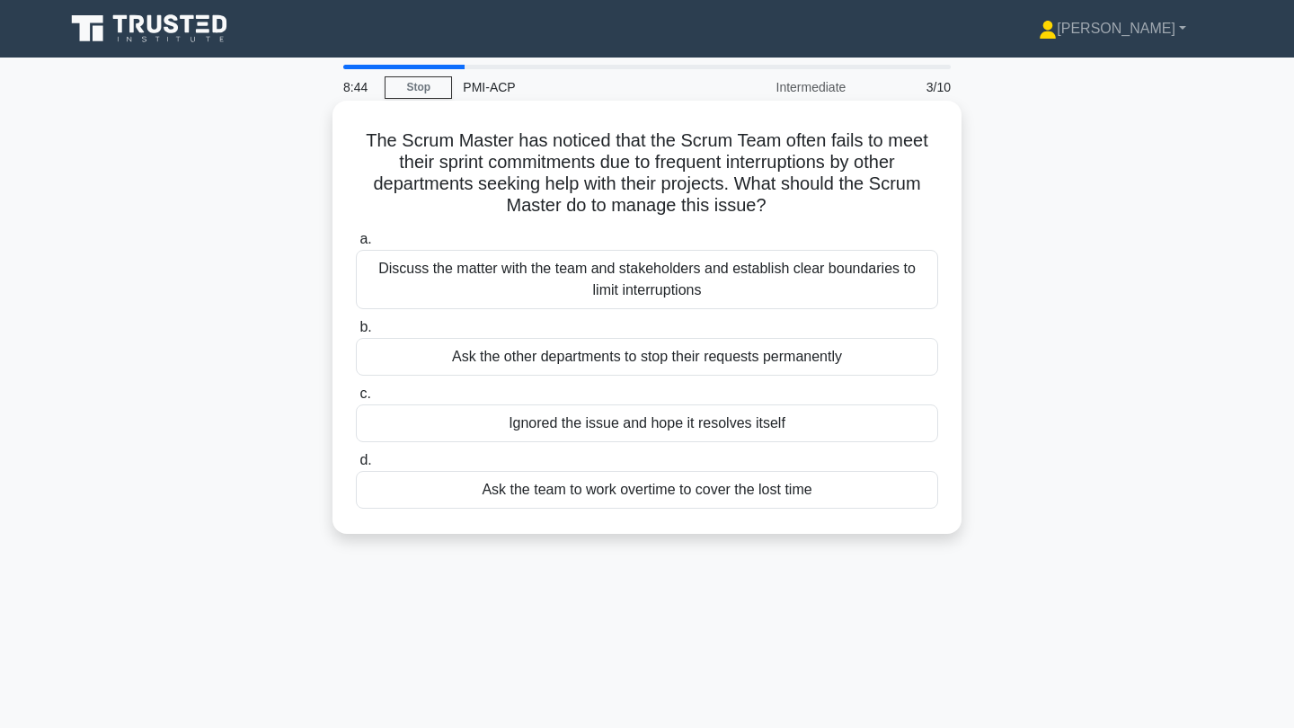
click at [785, 280] on div "Discuss the matter with the team and stakeholders and establish clear boundarie…" at bounding box center [647, 279] width 582 height 59
click at [356, 245] on input "a. Discuss the matter with the team and stakeholders and establish clear bounda…" at bounding box center [356, 240] width 0 height 12
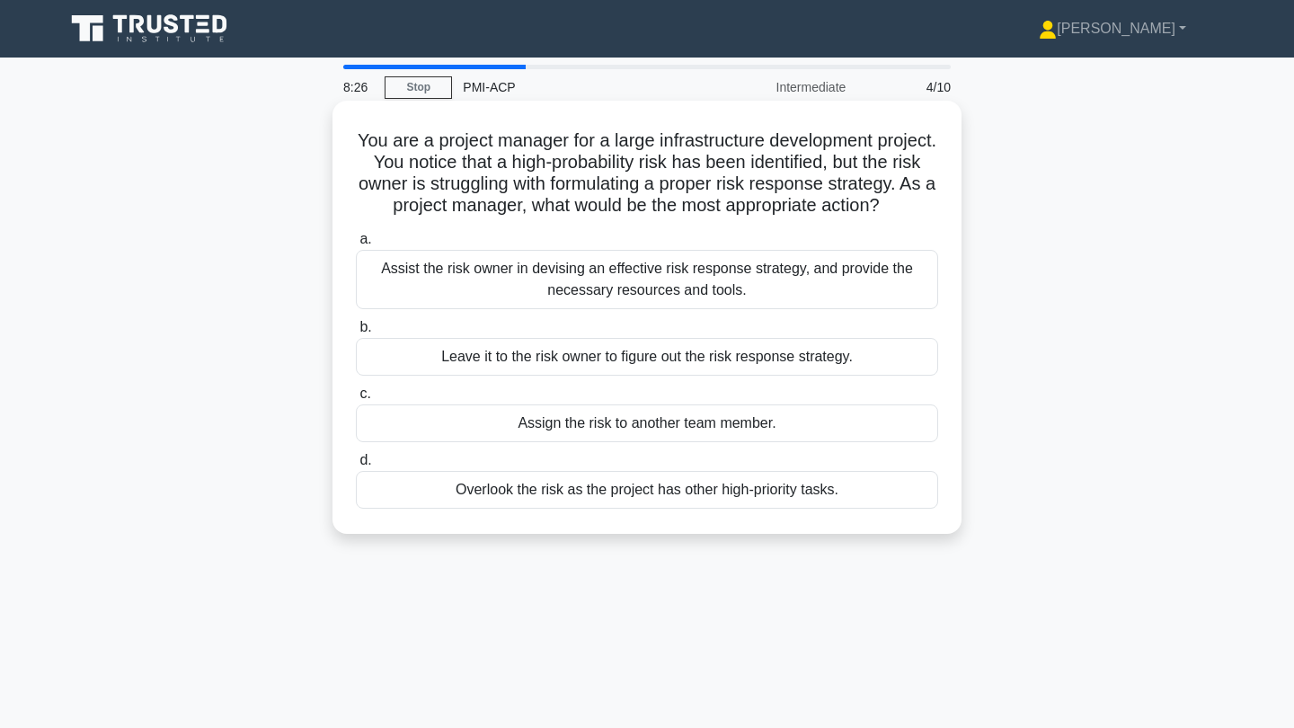
click at [784, 279] on div "Assist the risk owner in devising an effective risk response strategy, and prov…" at bounding box center [647, 279] width 582 height 59
click at [356, 245] on input "a. Assist the risk owner in devising an effective risk response strategy, and p…" at bounding box center [356, 240] width 0 height 12
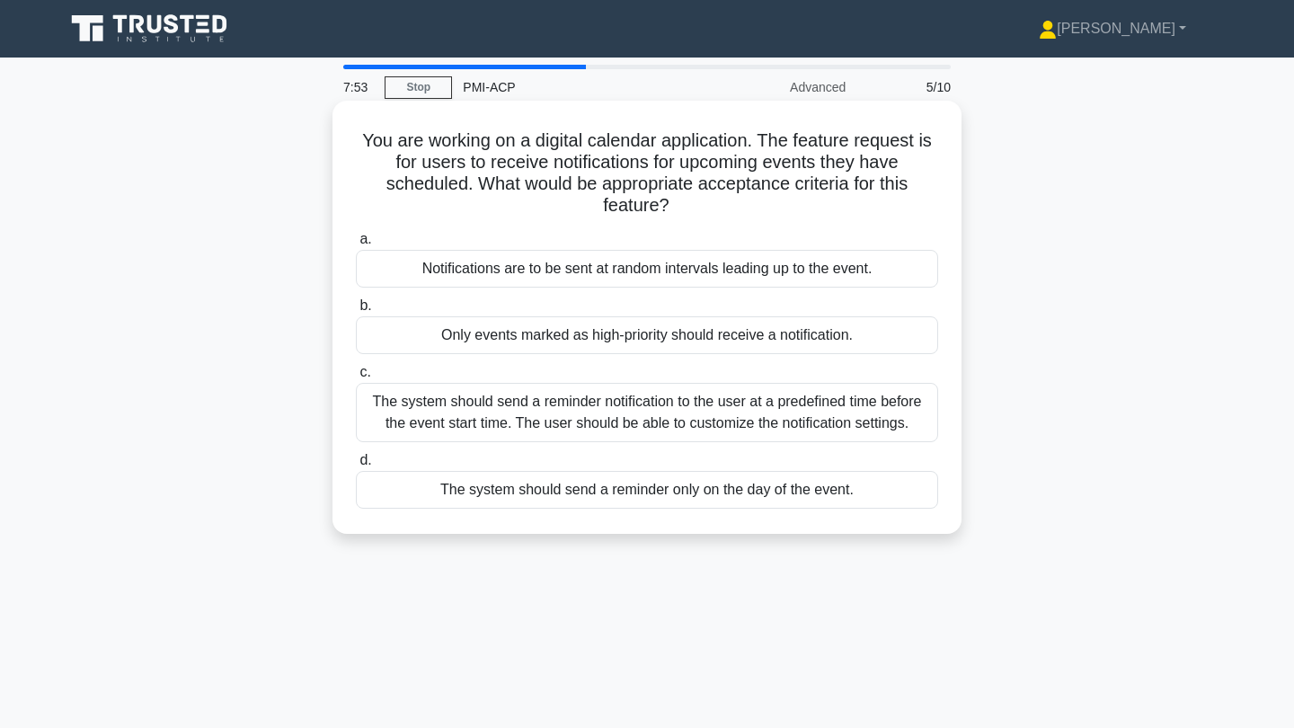
click at [820, 412] on div "The system should send a reminder notification to the user at a predefined time…" at bounding box center [647, 412] width 582 height 59
click at [356, 378] on input "c. The system should send a reminder notification to the user at a predefined t…" at bounding box center [356, 373] width 0 height 12
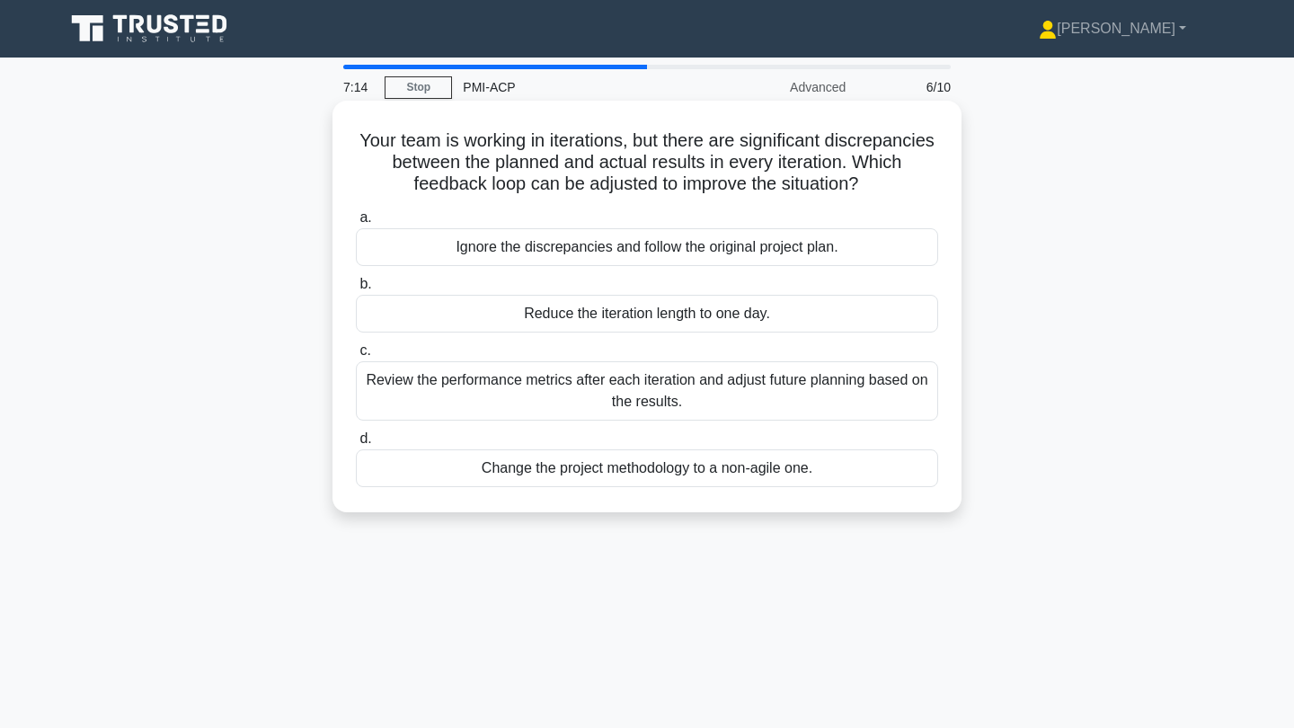
click at [808, 399] on div "Review the performance metrics after each iteration and adjust future planning …" at bounding box center [647, 390] width 582 height 59
click at [356, 357] on input "c. Review the performance metrics after each iteration and adjust future planni…" at bounding box center [356, 351] width 0 height 12
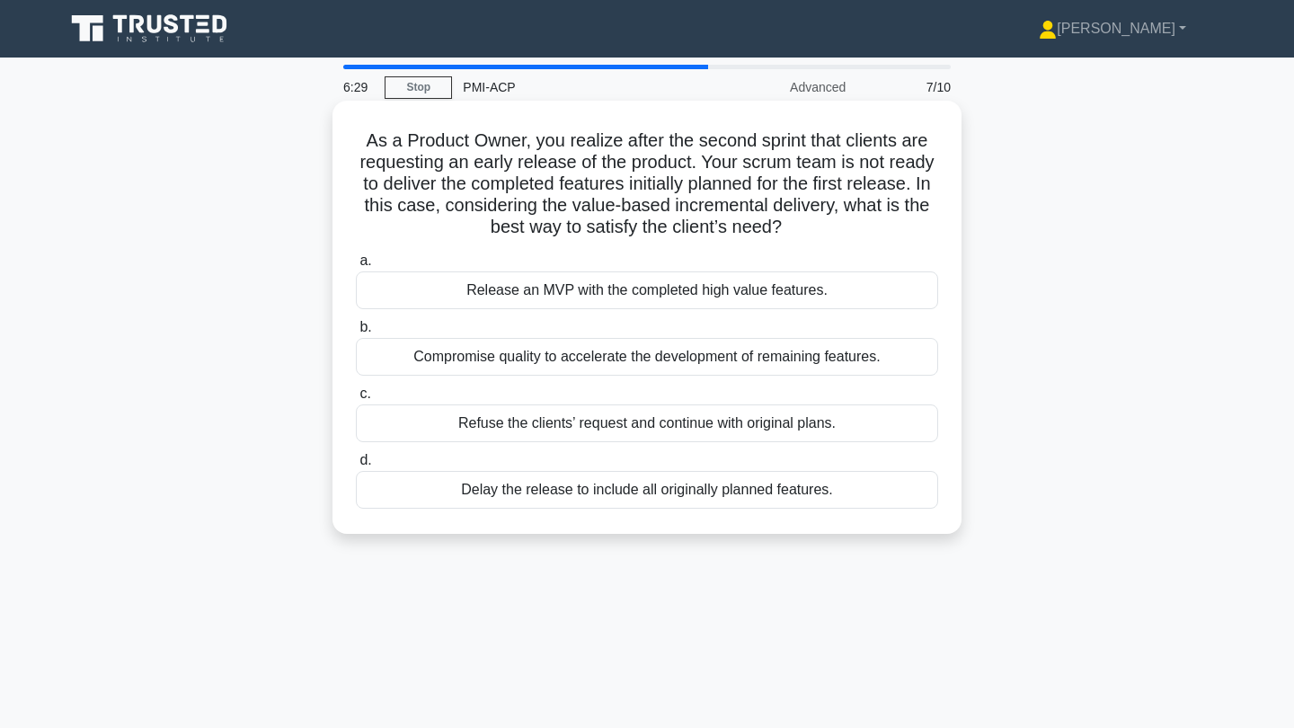
click at [775, 280] on div "Release an MVP with the completed high value features." at bounding box center [647, 290] width 582 height 38
click at [356, 267] on input "a. Release an MVP with the completed high value features." at bounding box center [356, 261] width 0 height 12
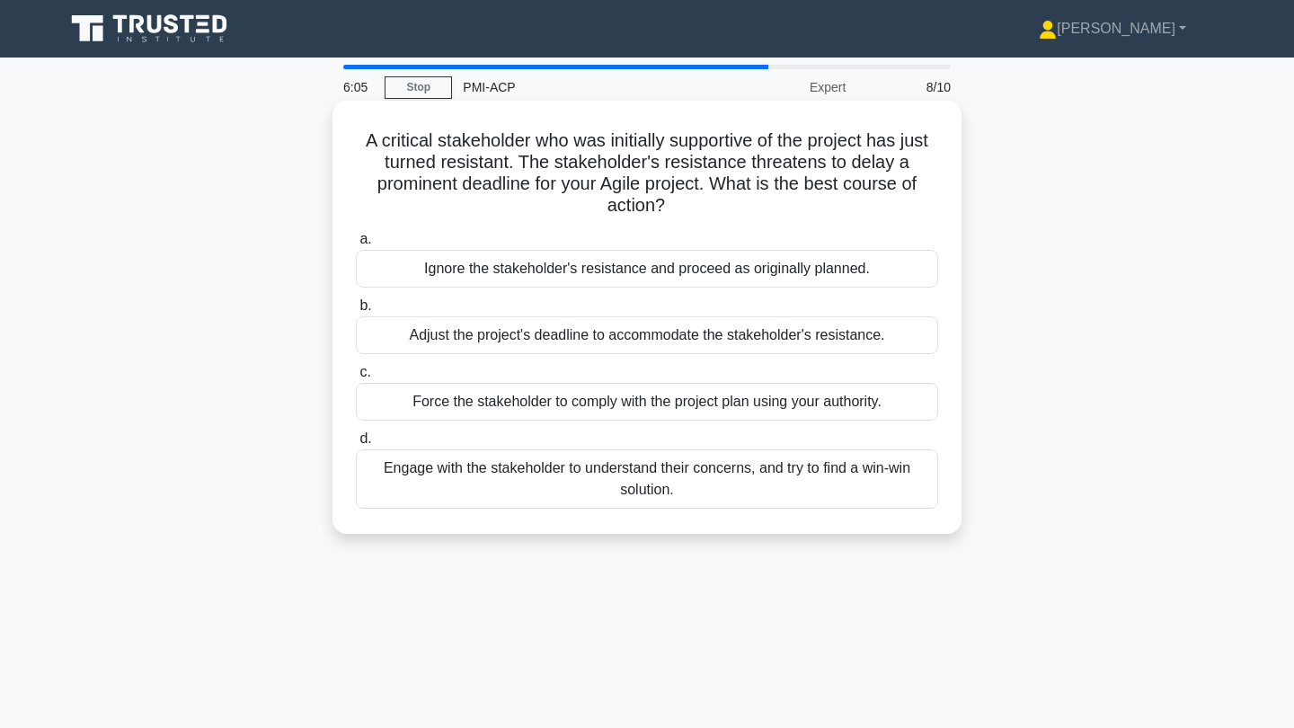
click at [788, 474] on div "Engage with the stakeholder to understand their concerns, and try to find a win…" at bounding box center [647, 478] width 582 height 59
click at [356, 445] on input "d. Engage with the stakeholder to understand their concerns, and try to find a …" at bounding box center [356, 439] width 0 height 12
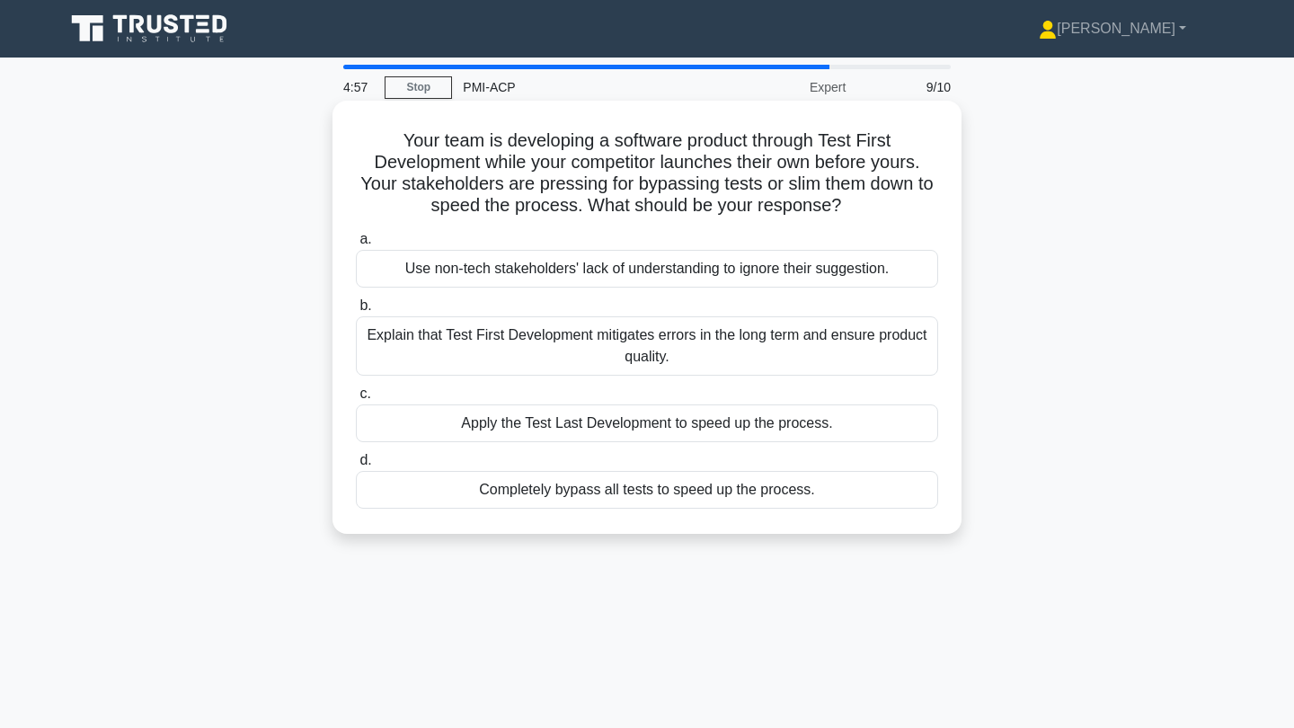
click at [696, 343] on div "Explain that Test First Development mitigates errors in the long term and ensur…" at bounding box center [647, 345] width 582 height 59
click at [356, 312] on input "b. Explain that Test First Development mitigates errors in the long term and en…" at bounding box center [356, 306] width 0 height 12
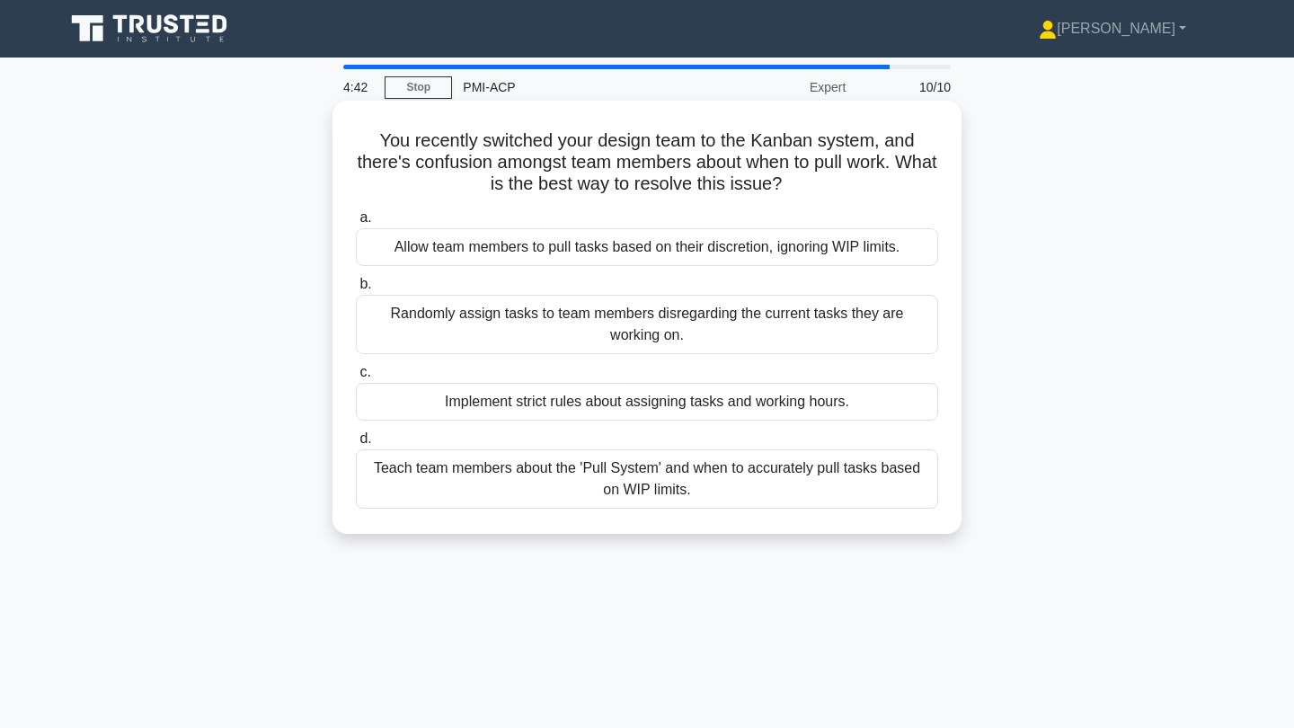
click at [751, 481] on div "Teach team members about the 'Pull System' and when to accurately pull tasks ba…" at bounding box center [647, 478] width 582 height 59
click at [356, 445] on input "d. Teach team members about the 'Pull System' and when to accurately pull tasks…" at bounding box center [356, 439] width 0 height 12
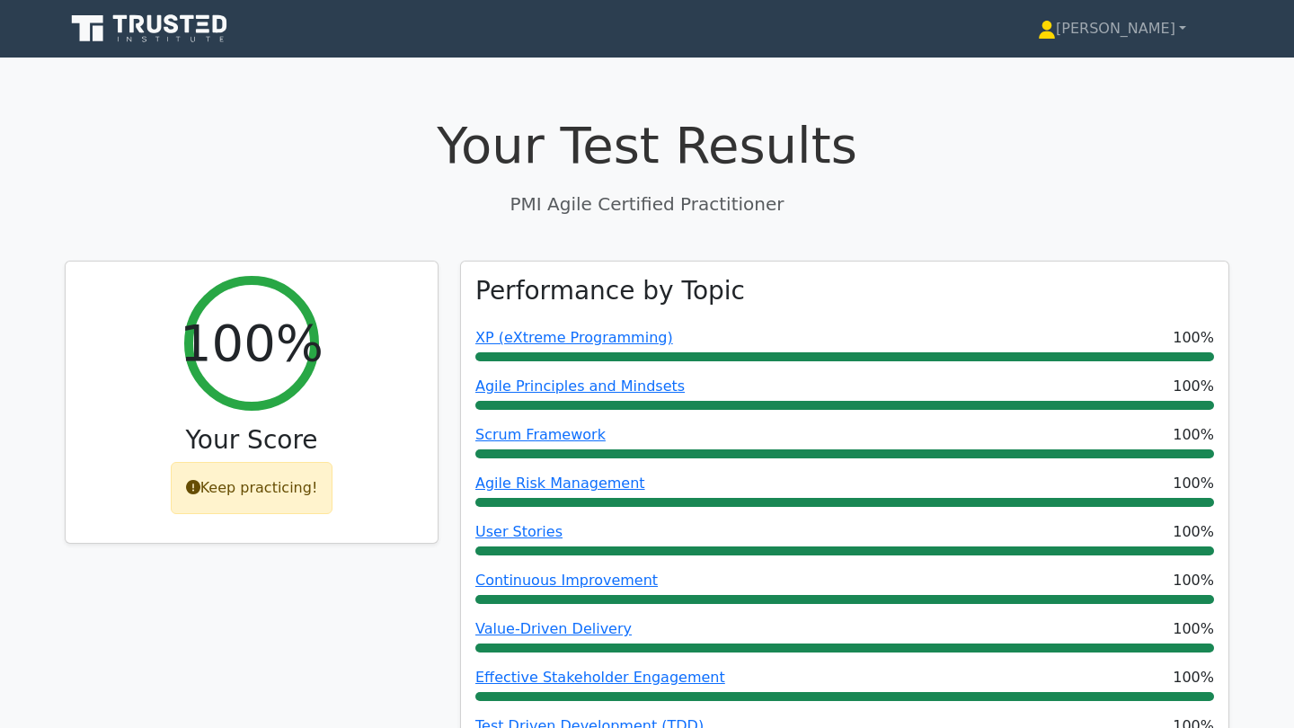
click at [142, 38] on icon at bounding box center [151, 29] width 173 height 34
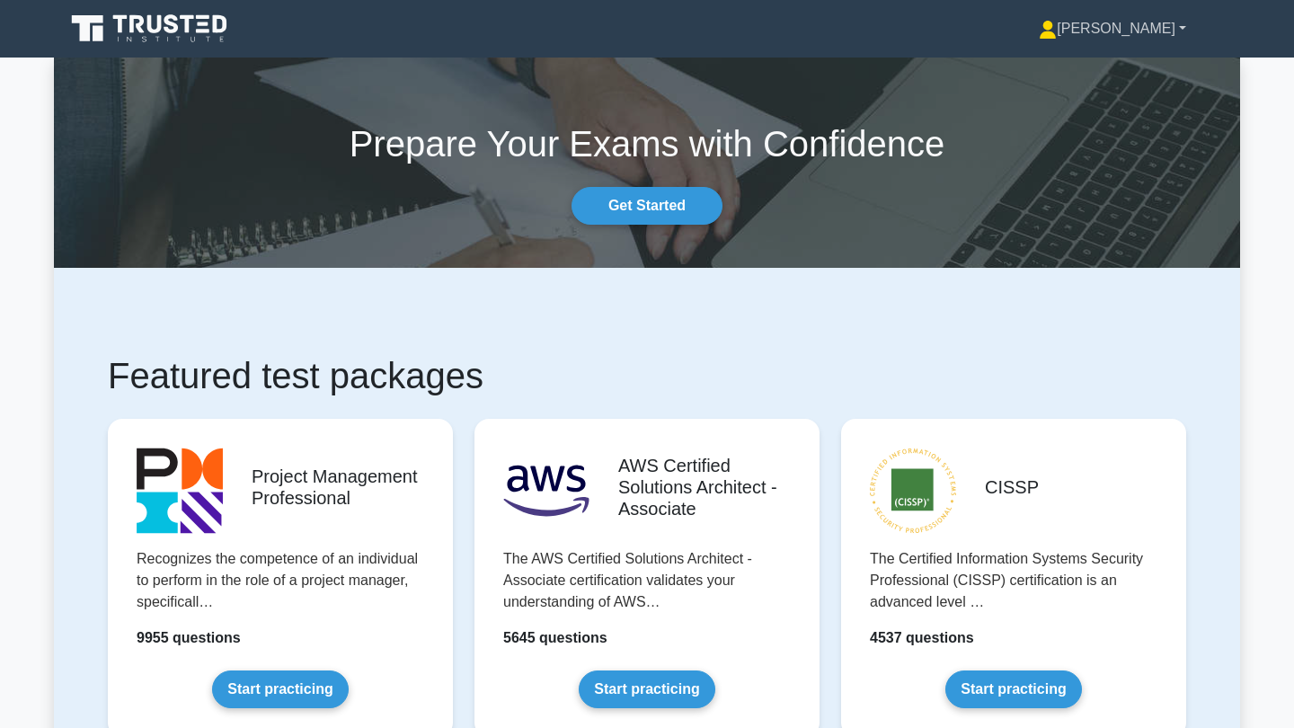
click at [1185, 30] on link "[PERSON_NAME]" at bounding box center [1113, 29] width 234 height 36
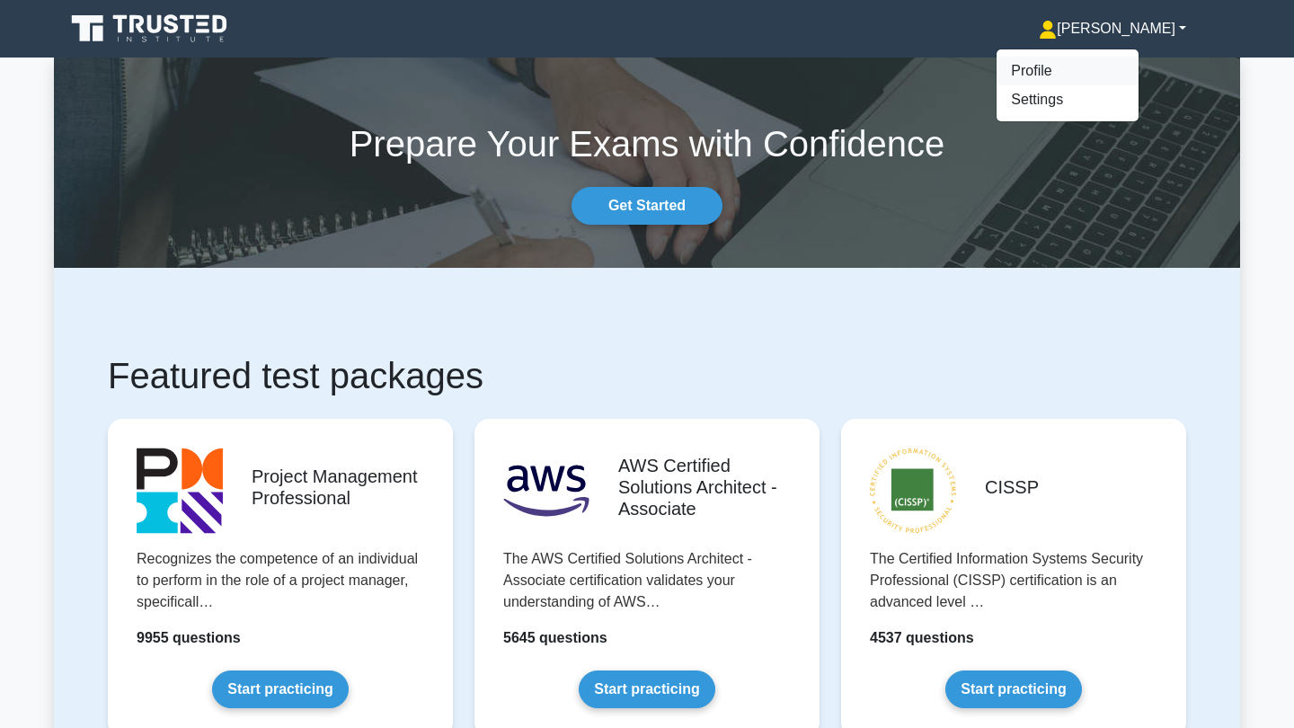
click at [1137, 69] on link "Profile" at bounding box center [1067, 71] width 142 height 29
